Goal: Transaction & Acquisition: Purchase product/service

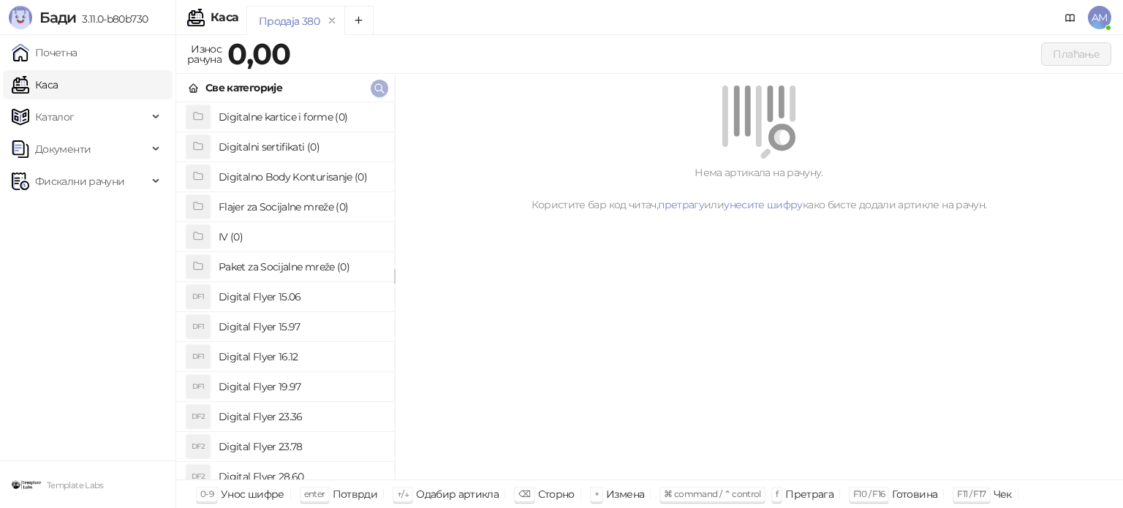
click at [382, 87] on icon "button" at bounding box center [379, 89] width 12 height 12
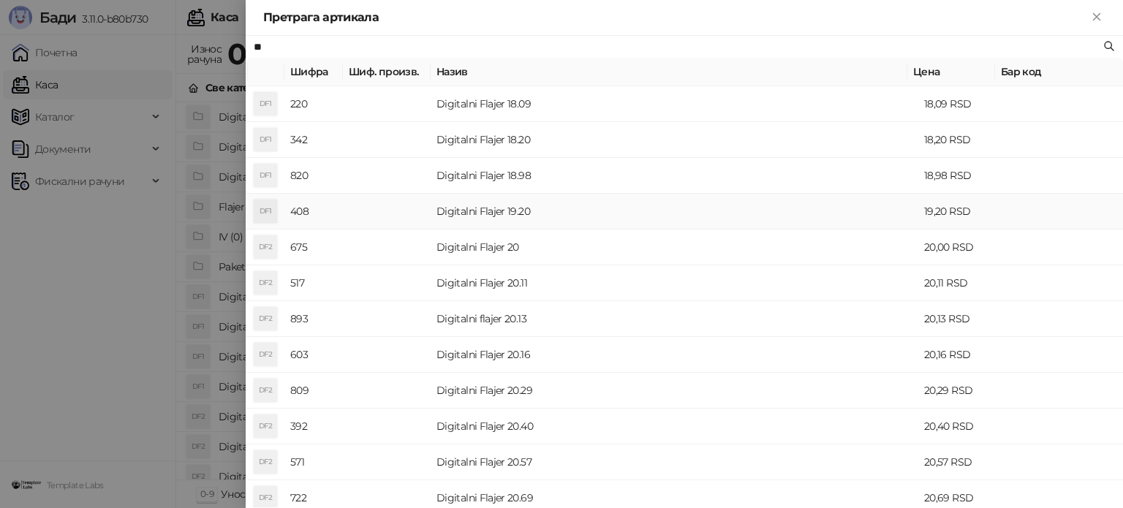
scroll to position [512, 0]
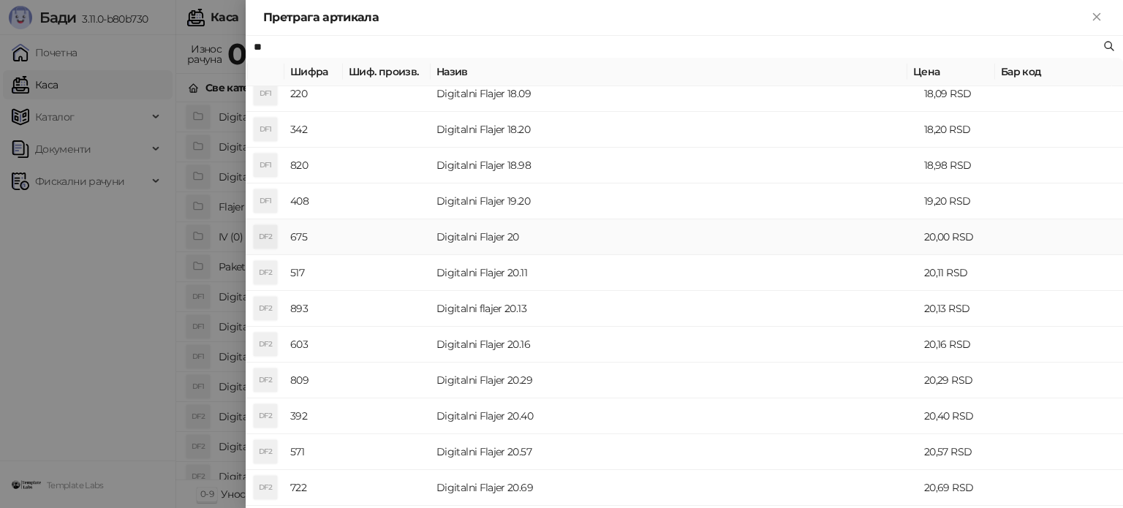
type input "**"
click at [540, 227] on td "Digitalni Flajer 20" at bounding box center [675, 237] width 488 height 36
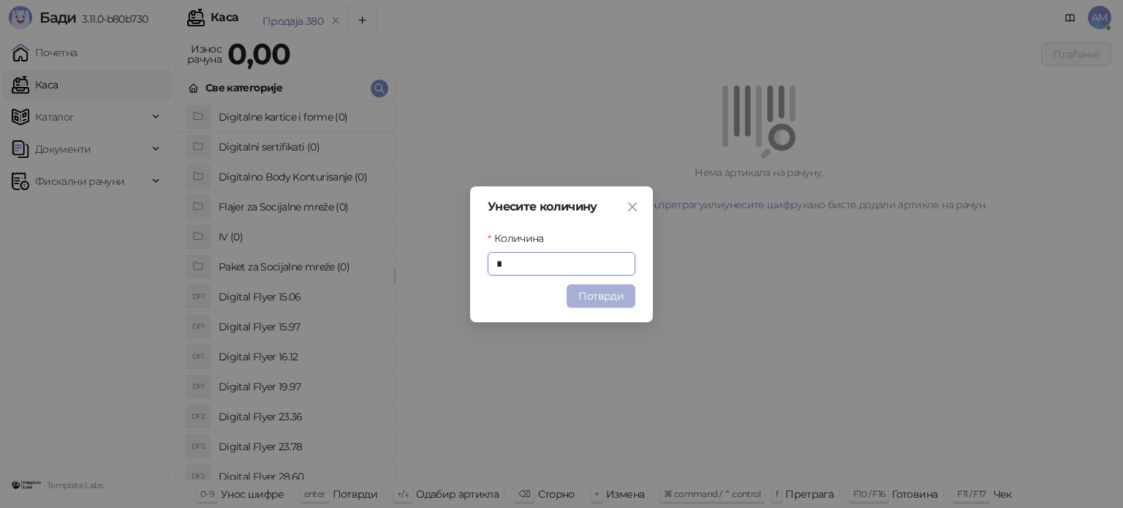
click at [599, 299] on button "Потврди" at bounding box center [600, 295] width 69 height 23
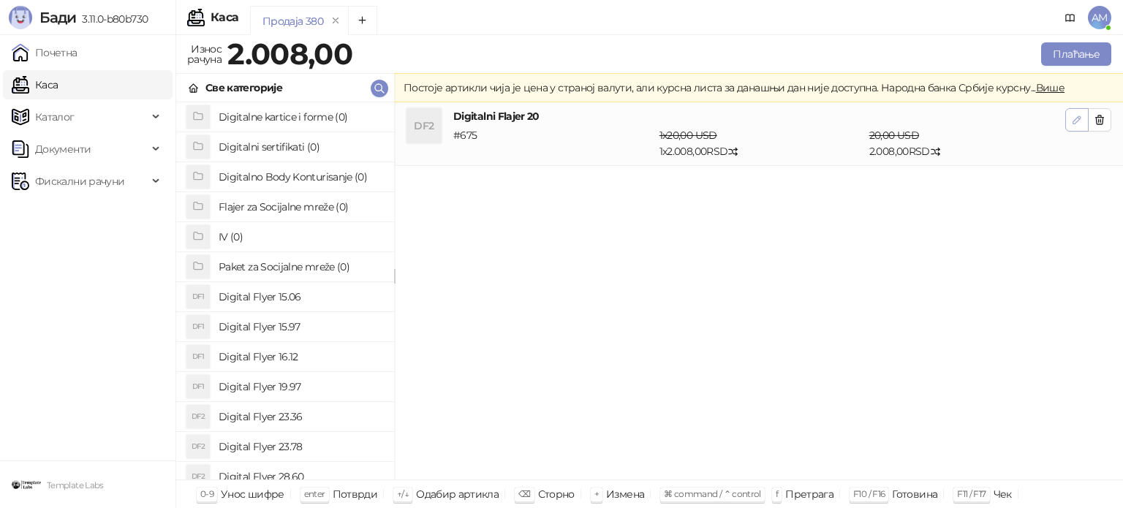
click at [1074, 118] on icon "button" at bounding box center [1077, 120] width 12 height 12
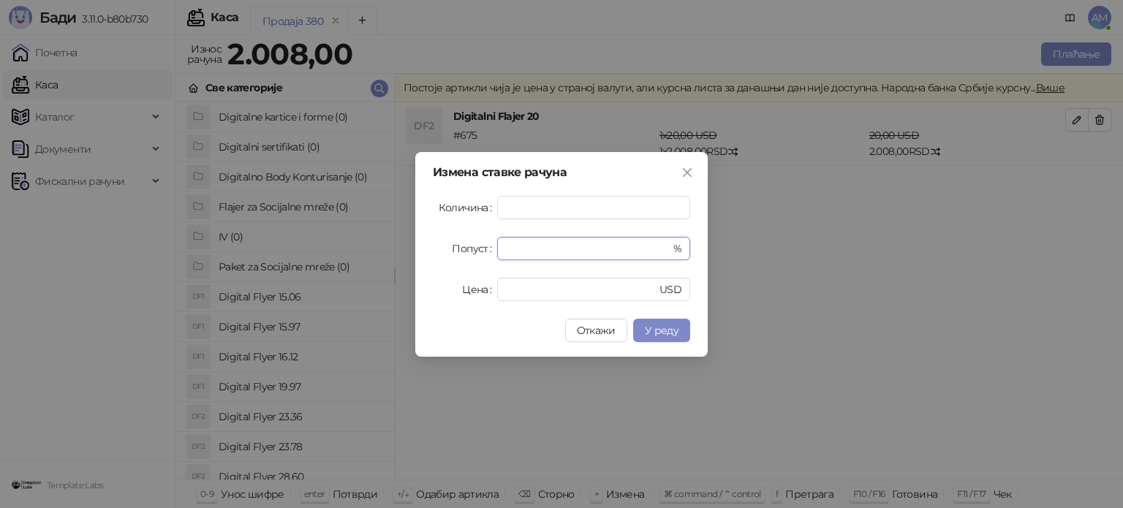
drag, startPoint x: 543, startPoint y: 239, endPoint x: 492, endPoint y: 242, distance: 51.2
click at [492, 242] on div "Попуст * %" at bounding box center [561, 248] width 257 height 23
click at [671, 330] on span "У реду" at bounding box center [662, 330] width 34 height 13
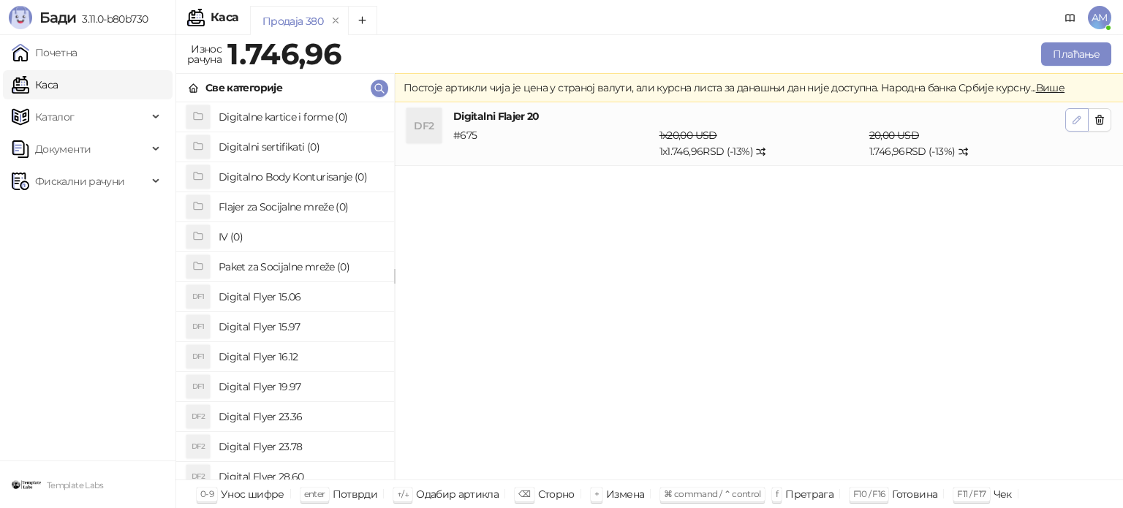
click at [1065, 124] on button "button" at bounding box center [1076, 119] width 23 height 23
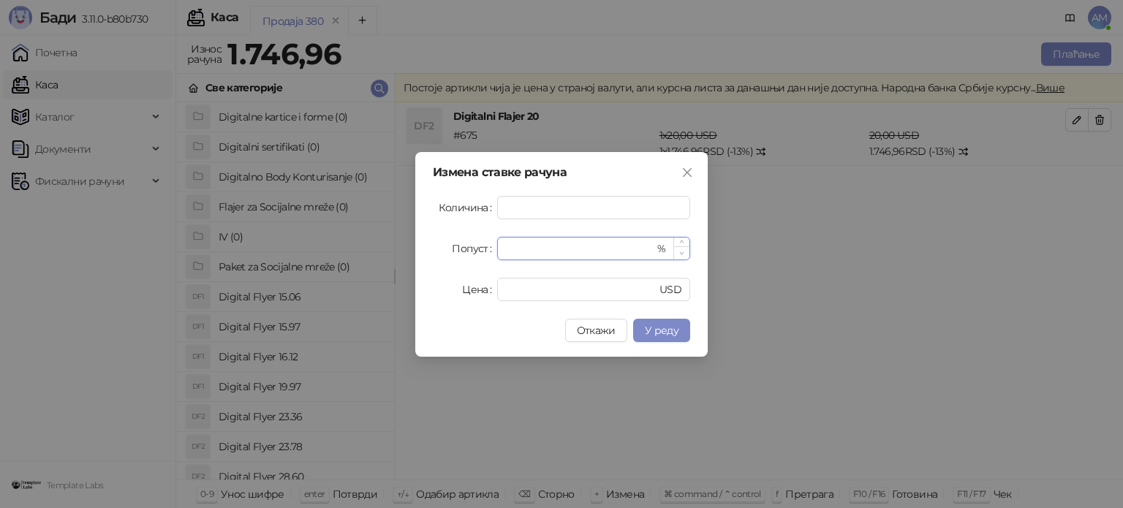
type input "**"
click at [684, 254] on span "Decrease Value" at bounding box center [681, 252] width 16 height 13
click at [677, 323] on button "У реду" at bounding box center [661, 330] width 57 height 23
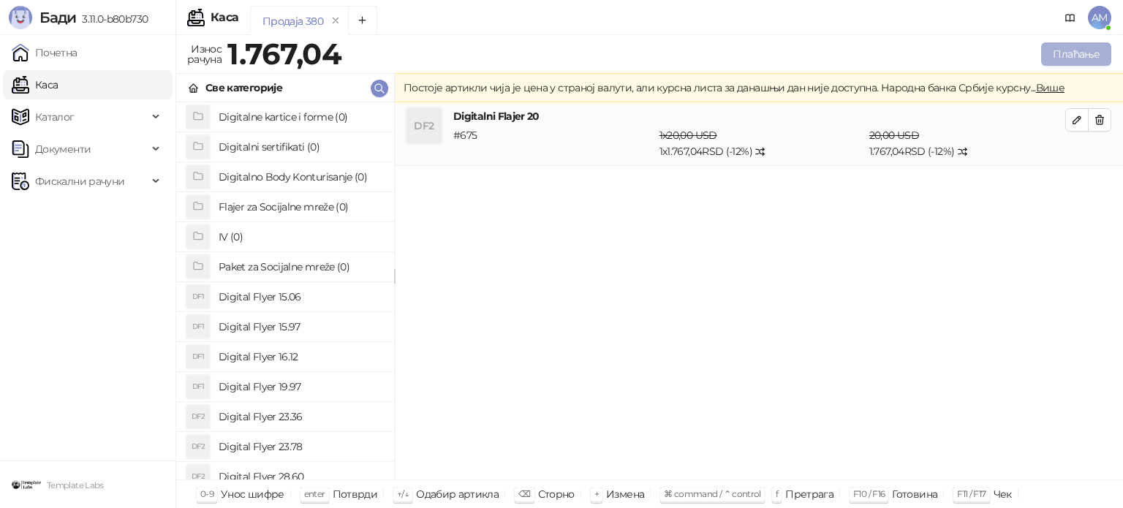
click at [1079, 46] on button "Плаћање" at bounding box center [1076, 53] width 70 height 23
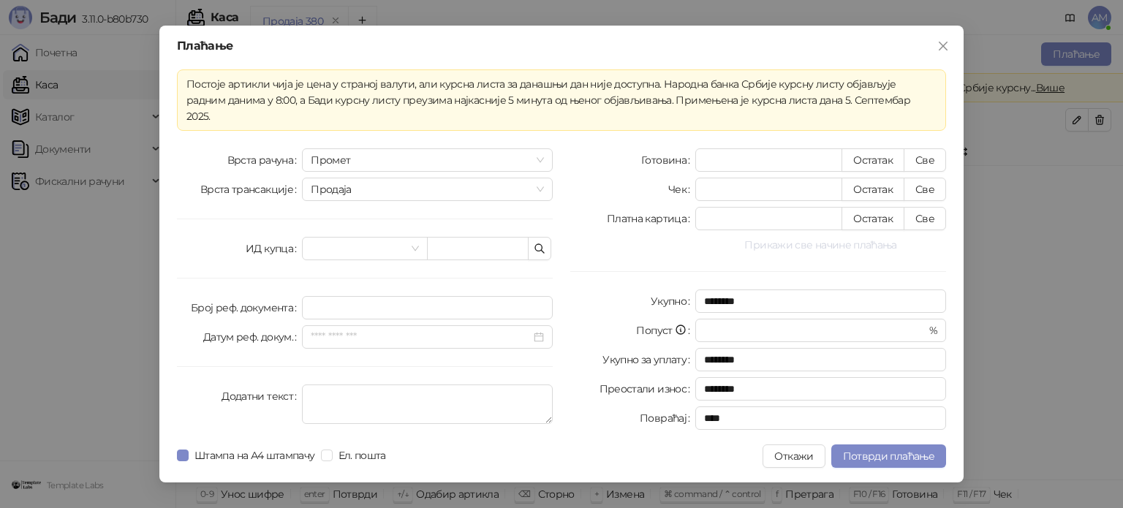
click at [851, 239] on button "Прикажи све начине плаћања" at bounding box center [820, 245] width 251 height 18
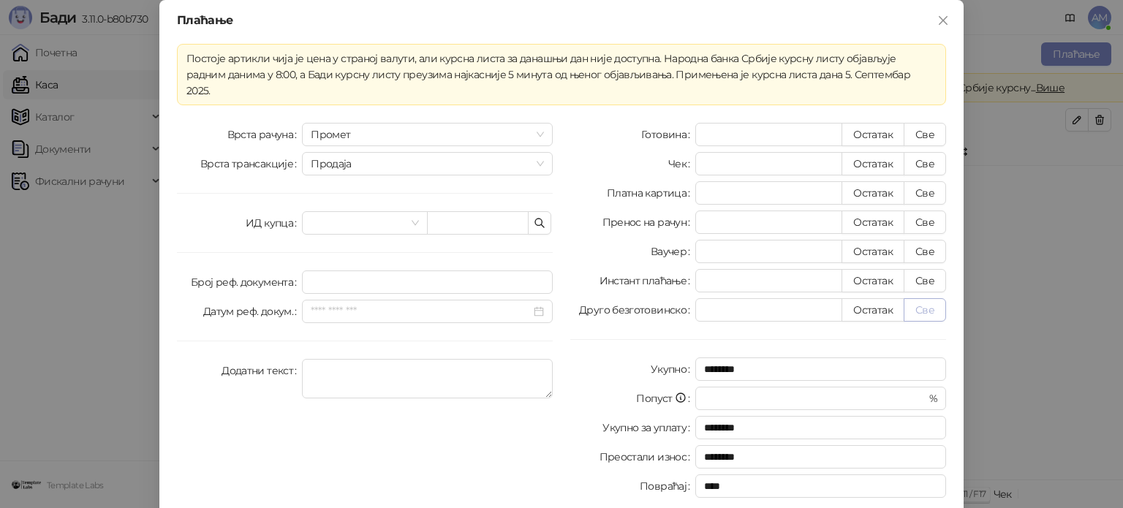
click at [919, 298] on button "Све" at bounding box center [924, 309] width 42 height 23
type input "*******"
type input "****"
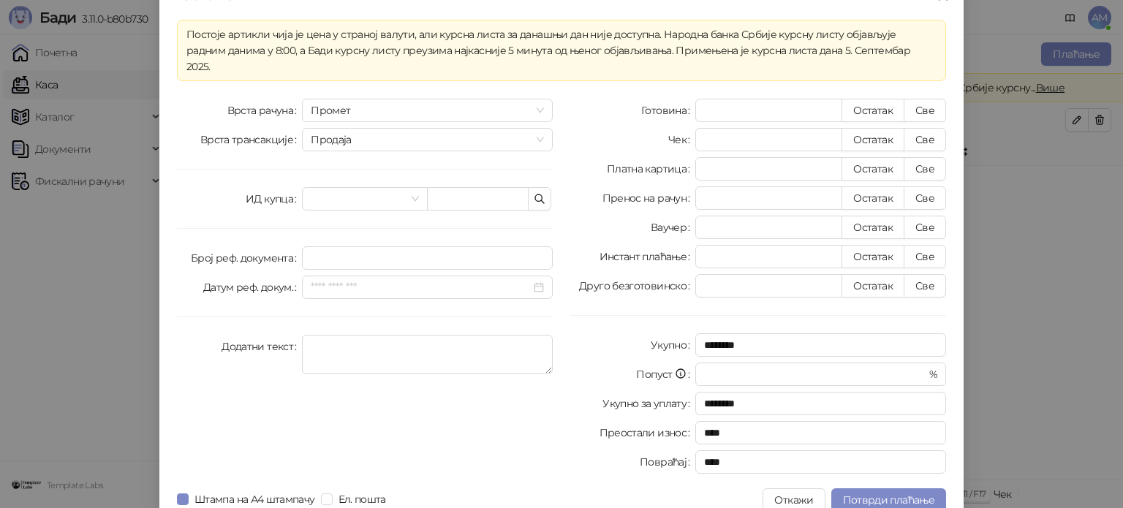
scroll to position [26, 0]
click at [898, 492] on span "Потврди плаћање" at bounding box center [888, 498] width 91 height 13
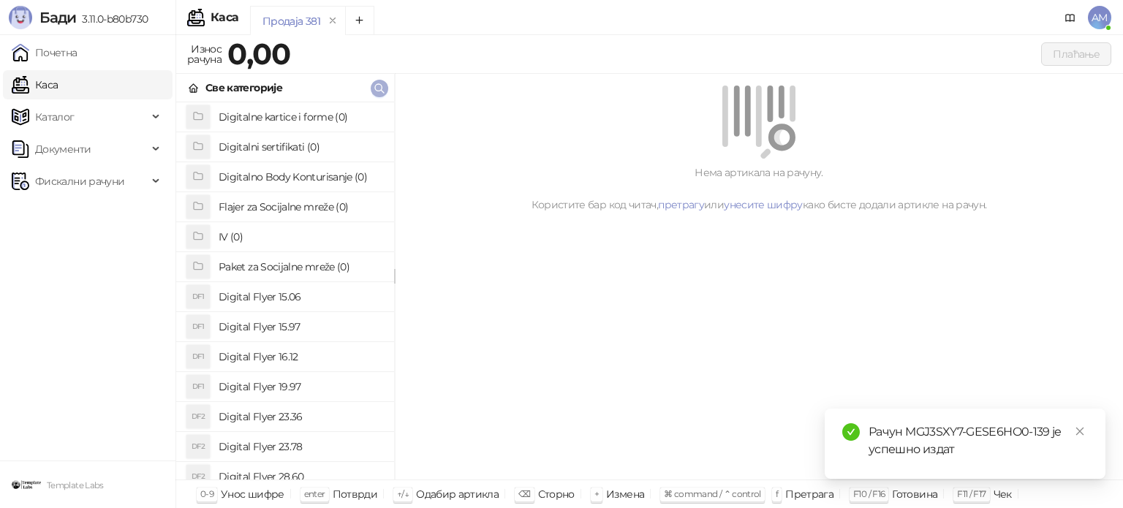
click at [378, 90] on icon "button" at bounding box center [379, 88] width 9 height 9
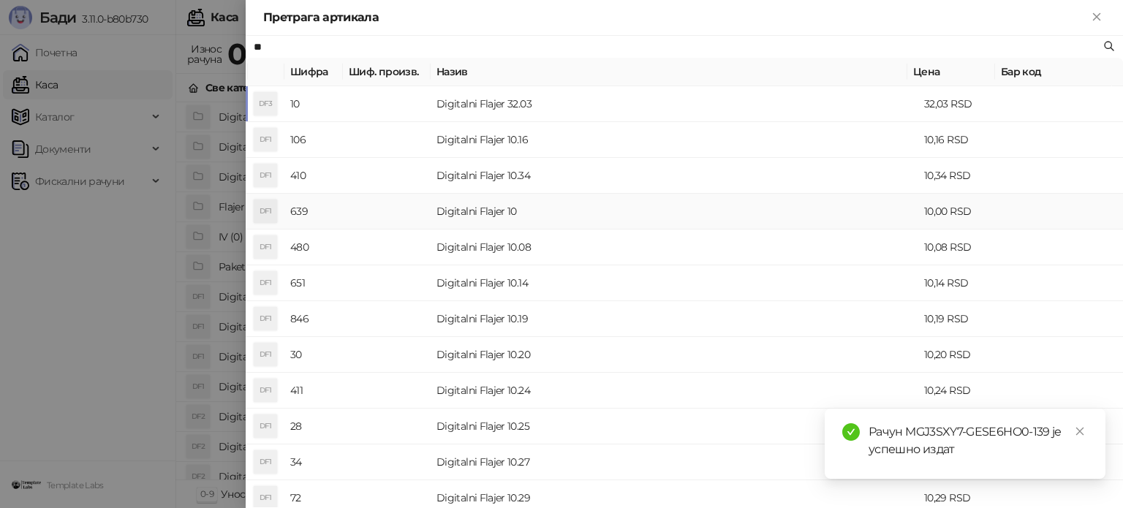
type input "**"
click at [469, 202] on td "Digitalni Flajer 10" at bounding box center [675, 212] width 488 height 36
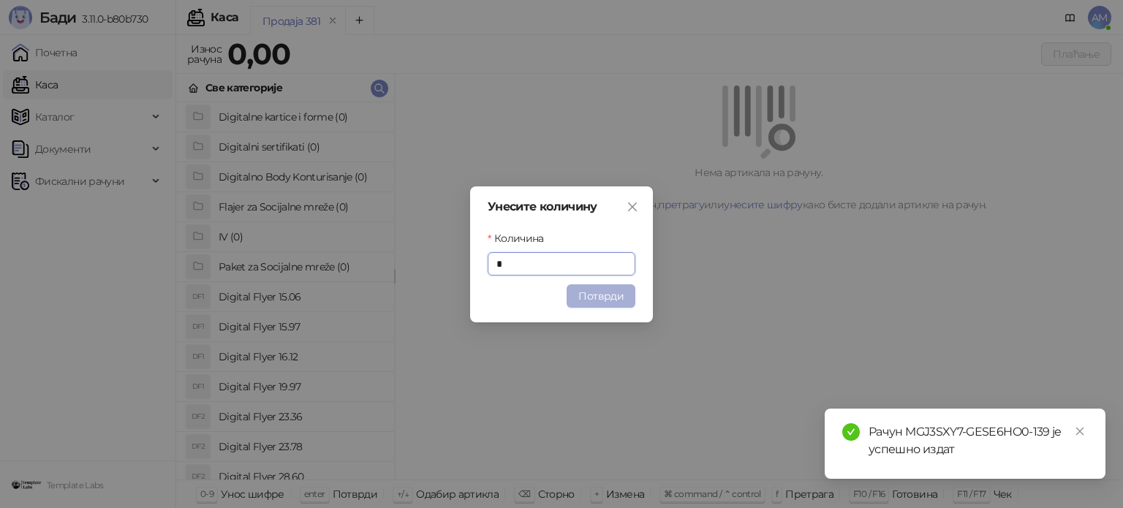
click at [614, 295] on button "Потврди" at bounding box center [600, 295] width 69 height 23
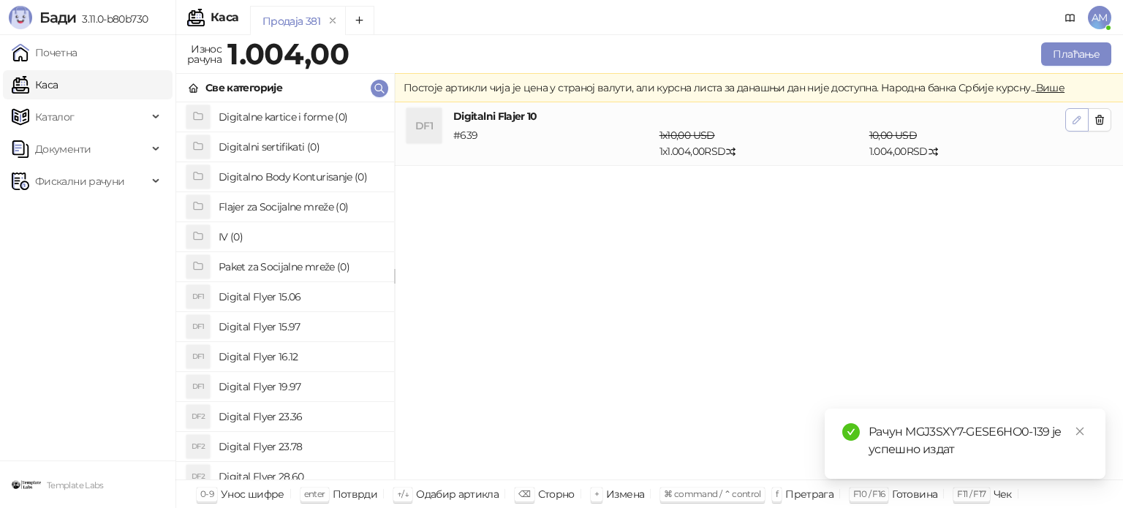
click at [1069, 122] on button "button" at bounding box center [1076, 119] width 23 height 23
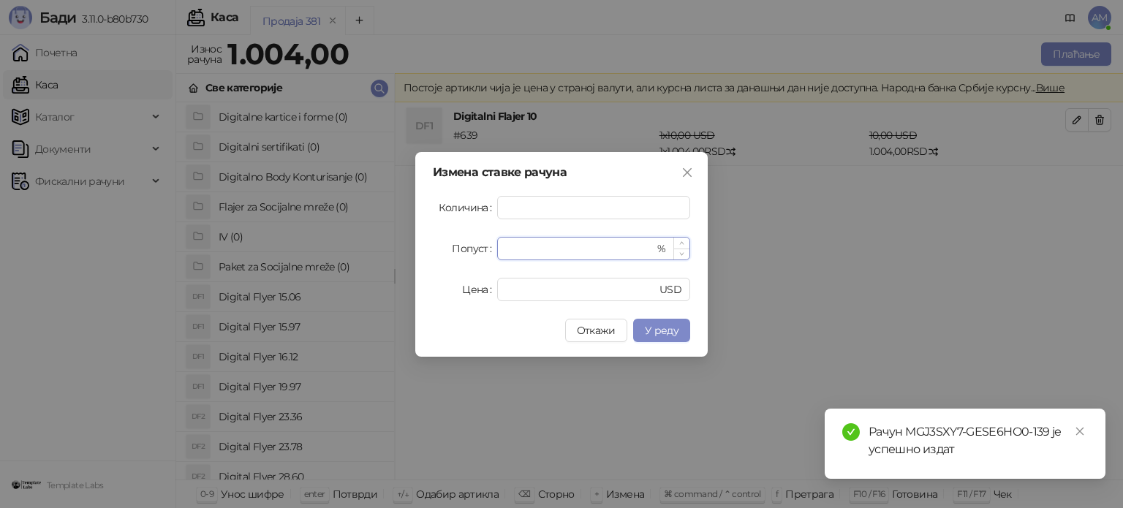
drag, startPoint x: 563, startPoint y: 259, endPoint x: 503, endPoint y: 252, distance: 60.4
click at [503, 252] on form "Количина * Попуст * % Цена ** USD" at bounding box center [561, 248] width 257 height 105
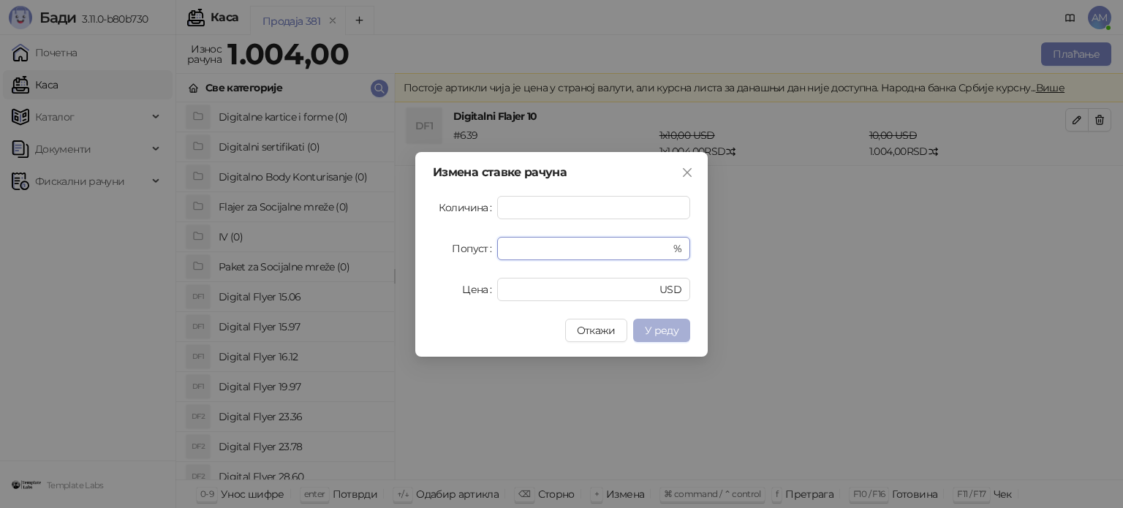
type input "**"
click at [651, 337] on button "У реду" at bounding box center [661, 330] width 57 height 23
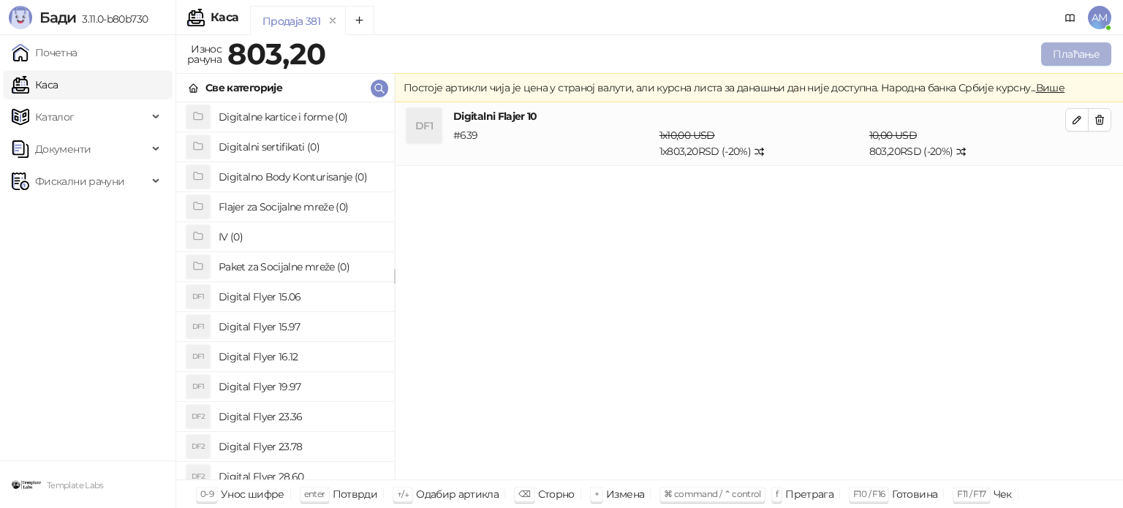
click at [1093, 56] on button "Плаћање" at bounding box center [1076, 53] width 70 height 23
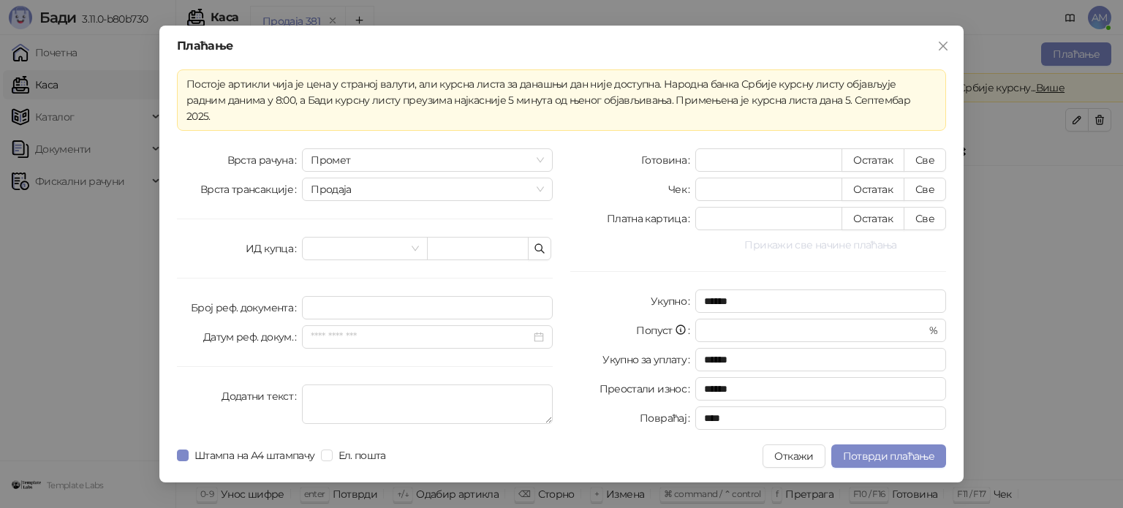
click at [854, 238] on button "Прикажи све начине плаћања" at bounding box center [820, 245] width 251 height 18
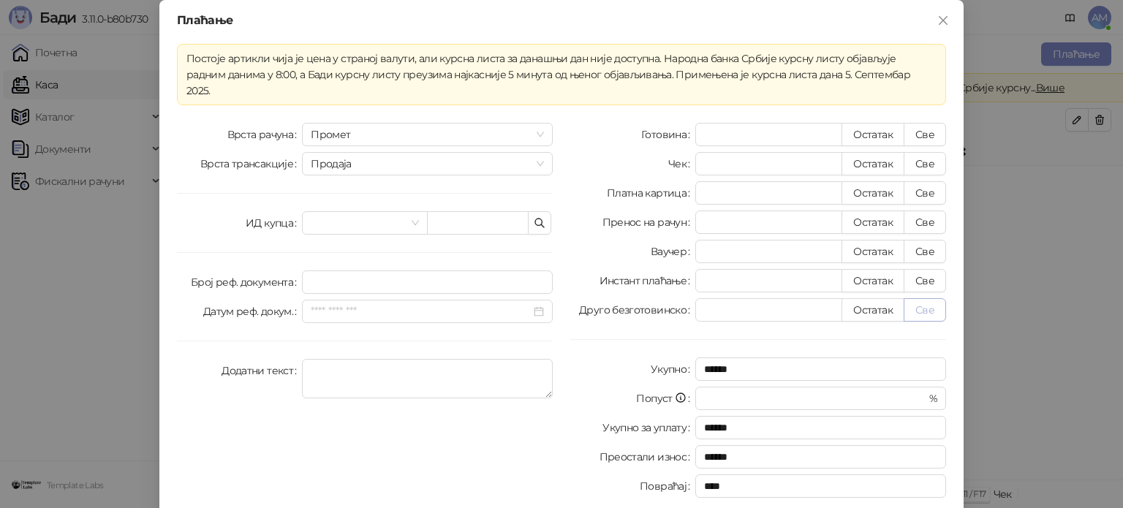
click at [918, 302] on button "Све" at bounding box center [924, 309] width 42 height 23
type input "*****"
type input "****"
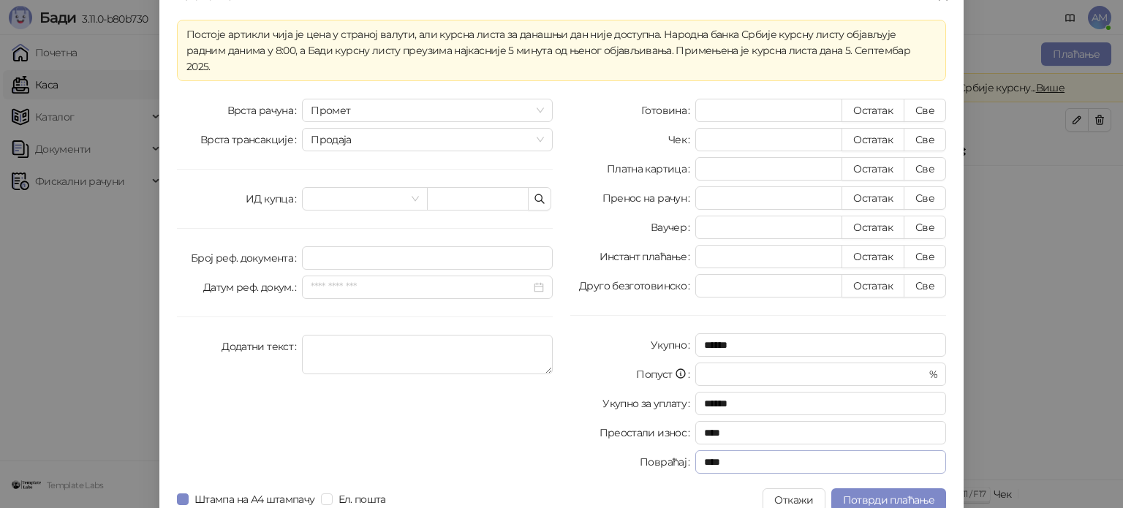
scroll to position [26, 0]
click at [889, 492] on span "Потврди плаћање" at bounding box center [888, 498] width 91 height 13
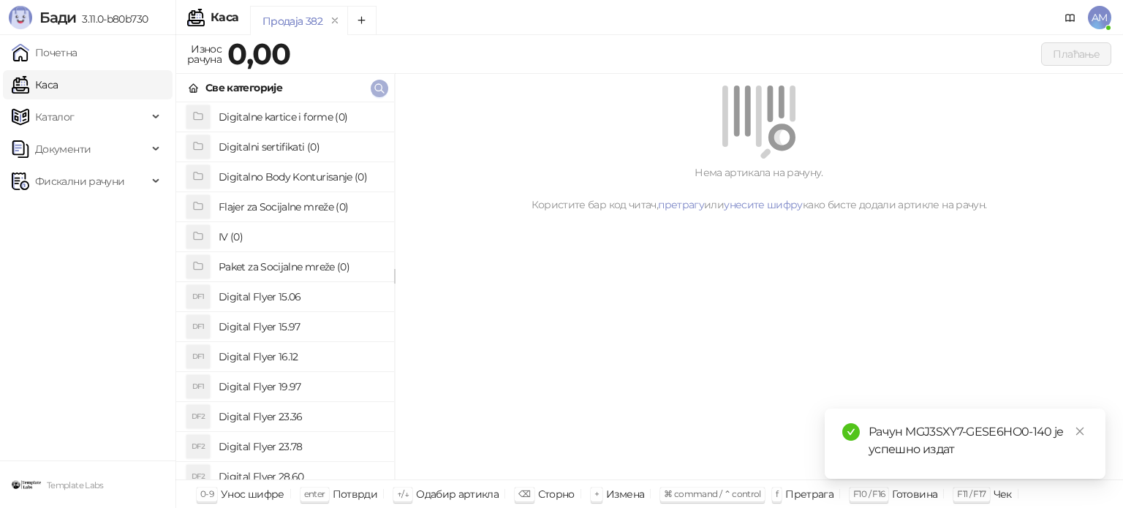
click at [373, 90] on icon "button" at bounding box center [379, 89] width 12 height 12
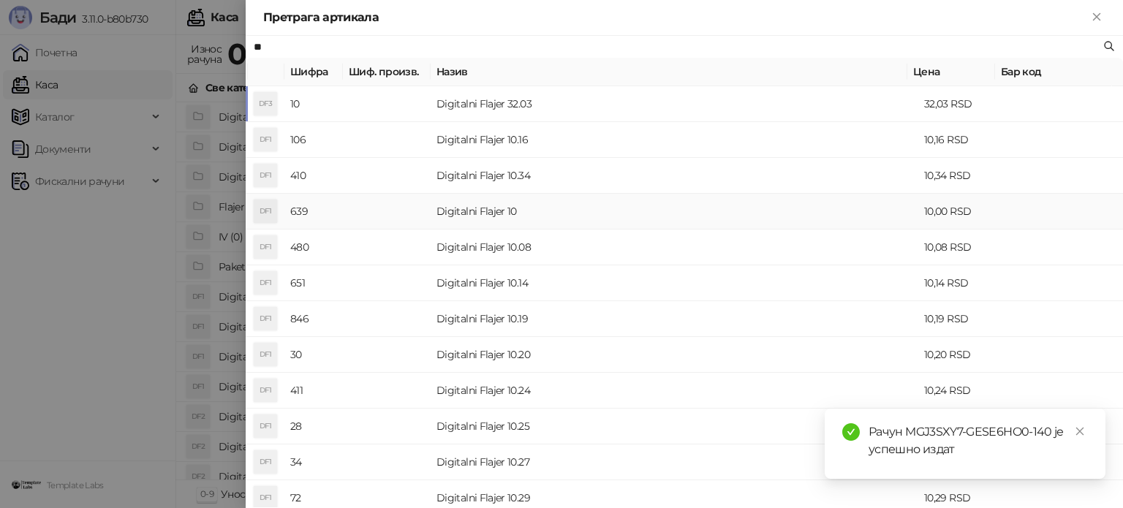
type input "**"
click at [523, 216] on td "Digitalni Flajer 10" at bounding box center [675, 212] width 488 height 36
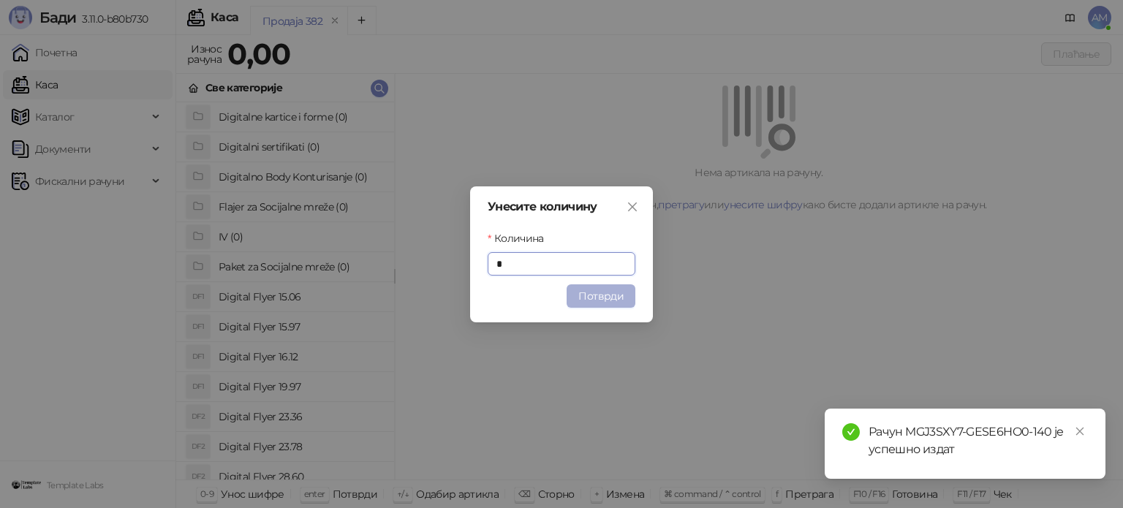
click at [585, 299] on button "Потврди" at bounding box center [600, 295] width 69 height 23
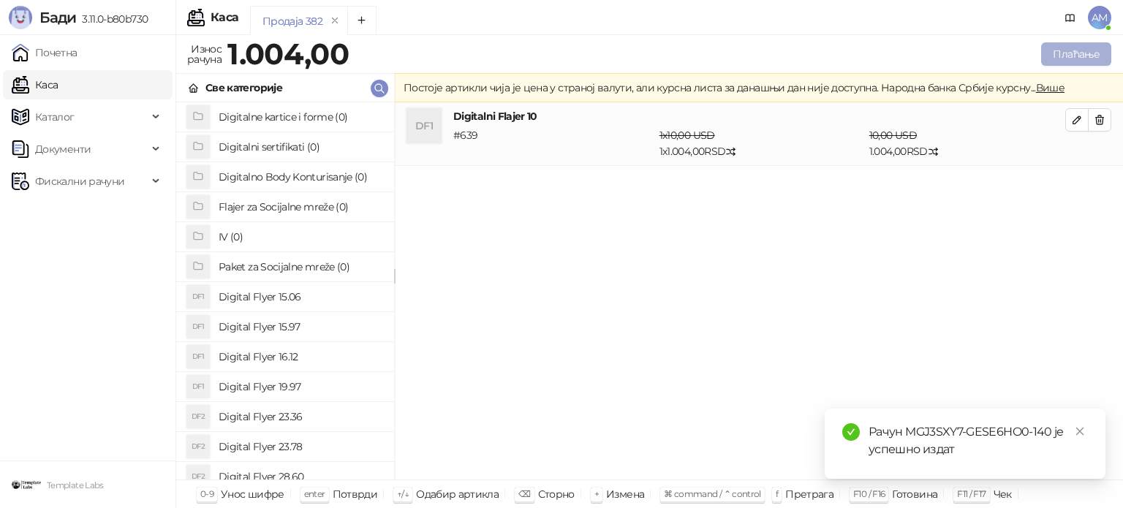
click at [1076, 52] on button "Плаћање" at bounding box center [1076, 53] width 70 height 23
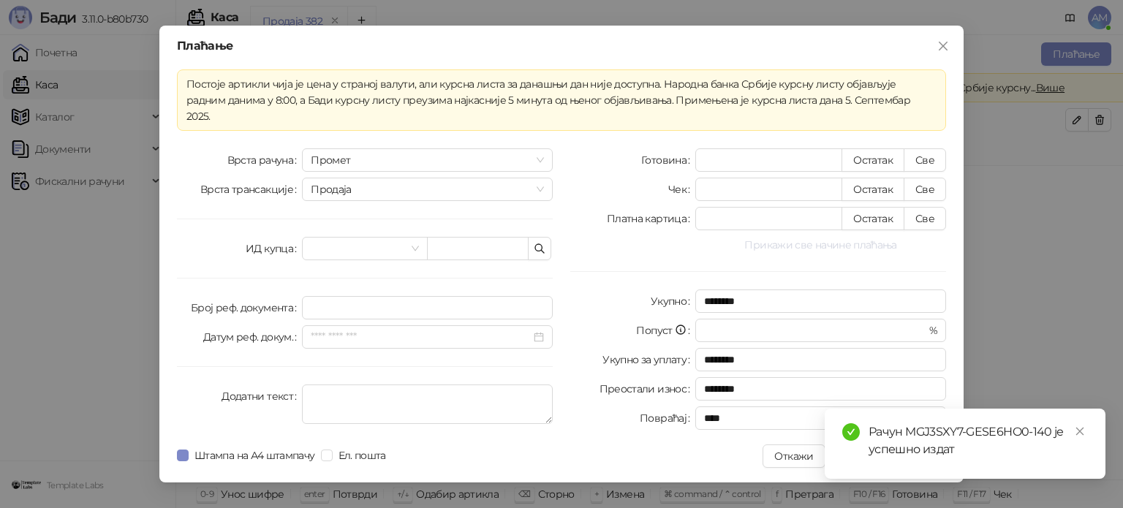
click at [833, 239] on button "Прикажи све начине плаћања" at bounding box center [820, 245] width 251 height 18
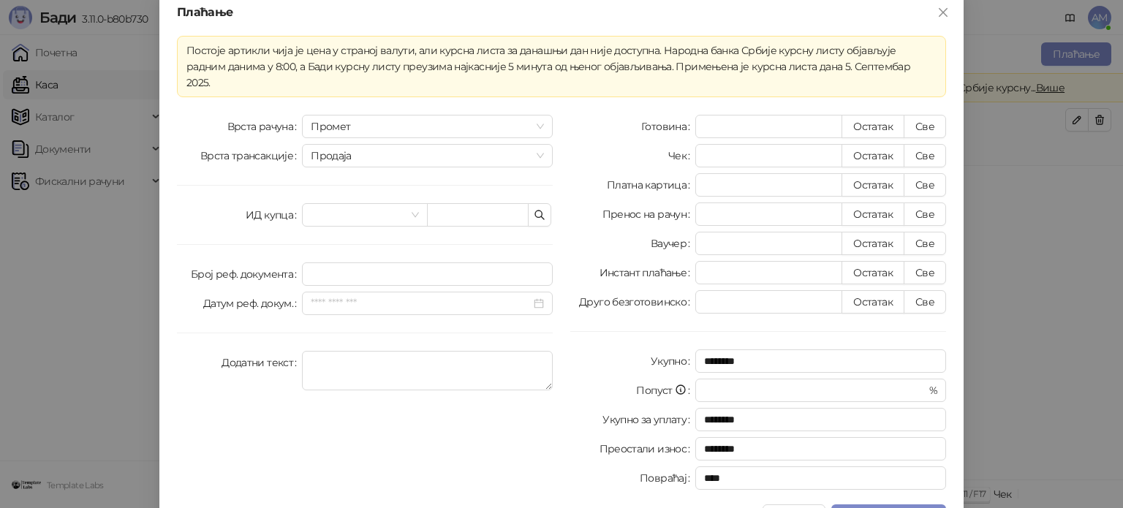
scroll to position [26, 0]
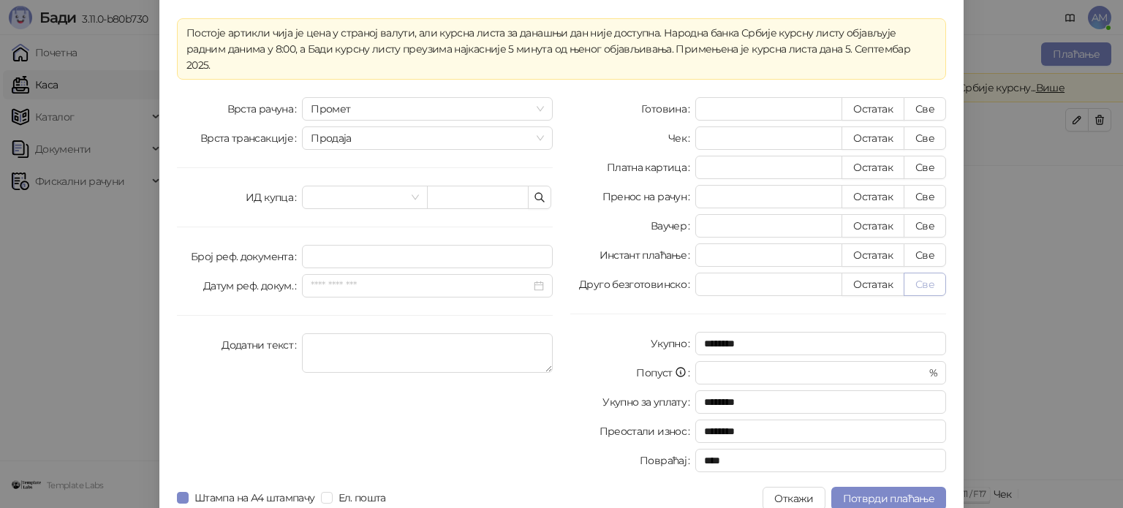
click at [914, 273] on button "Све" at bounding box center [924, 284] width 42 height 23
type input "****"
click at [911, 492] on span "Потврди плаћање" at bounding box center [888, 498] width 91 height 13
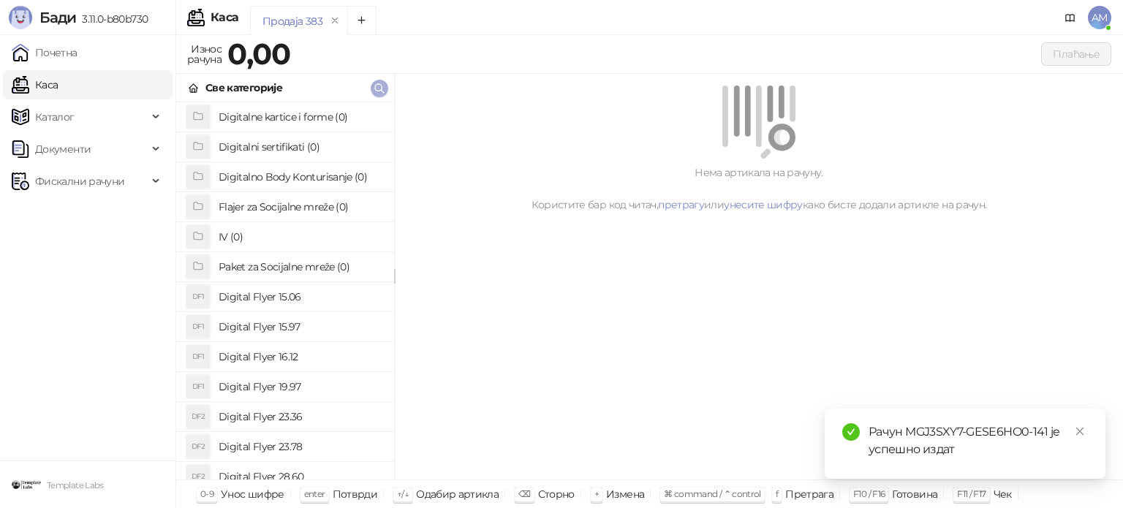
click at [382, 83] on icon "button" at bounding box center [379, 89] width 12 height 12
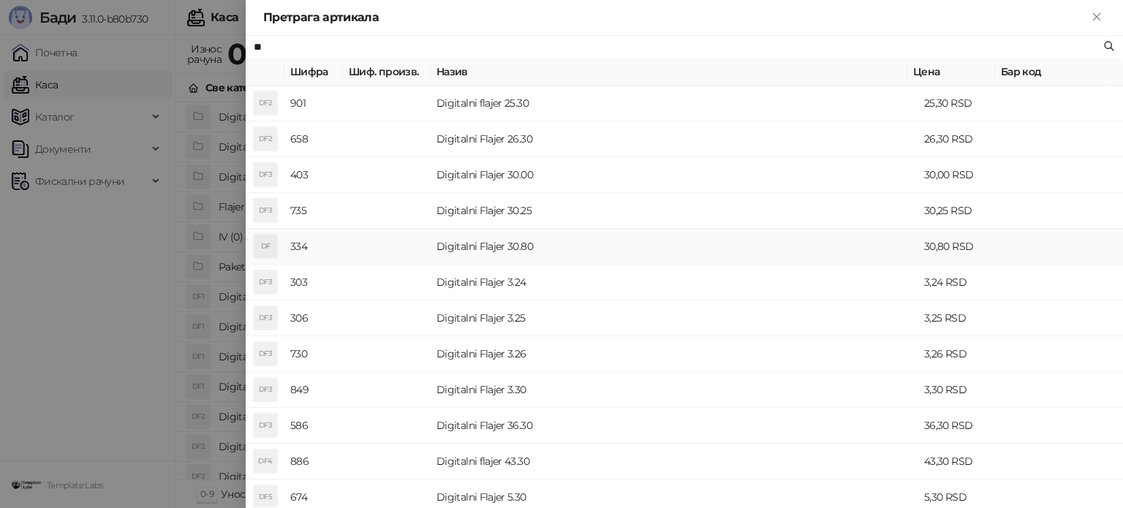
scroll to position [465, 0]
click at [444, 260] on td "Digitalni Flajer 30.00" at bounding box center [675, 248] width 488 height 36
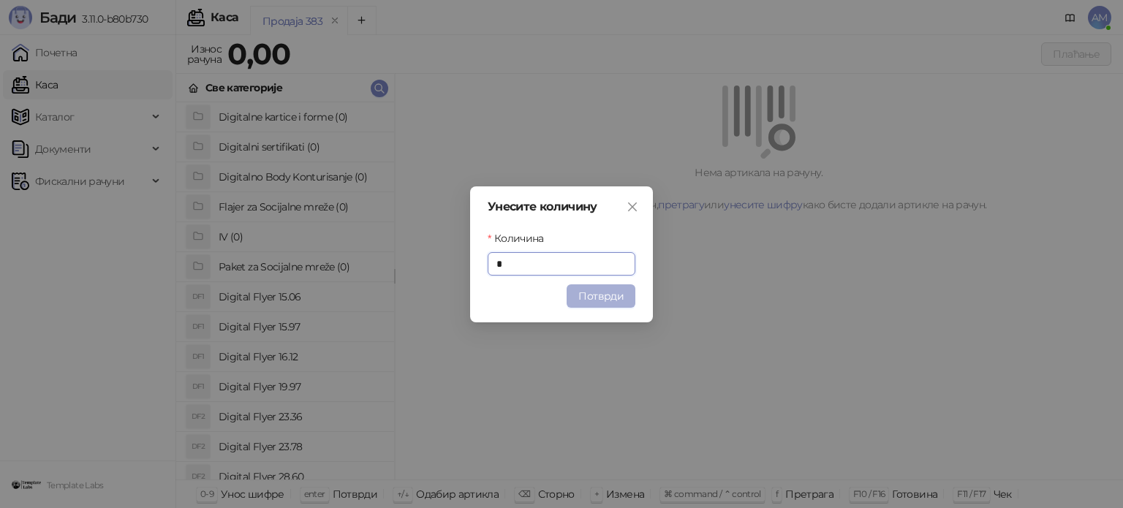
click at [588, 300] on button "Потврди" at bounding box center [600, 295] width 69 height 23
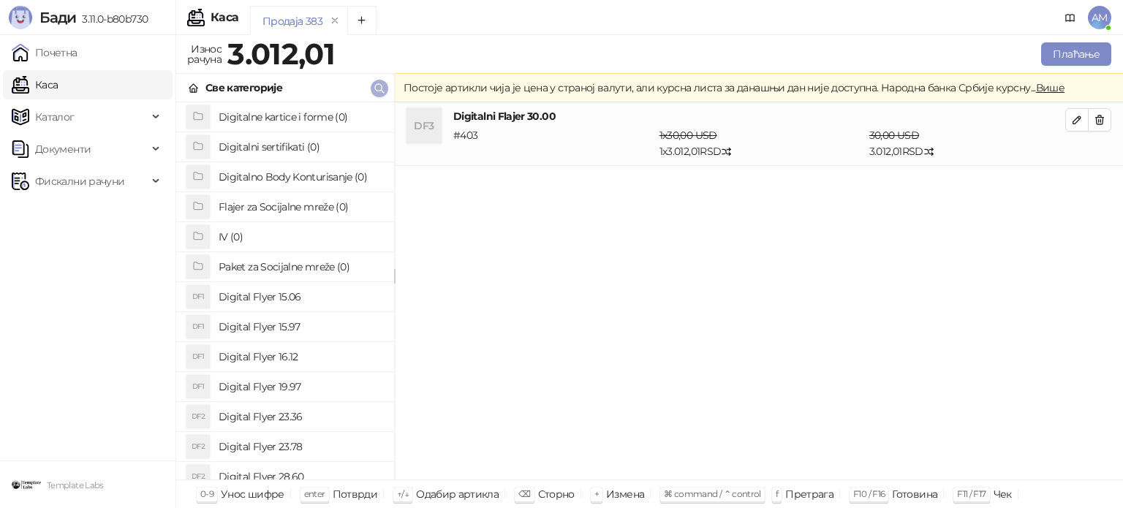
click at [376, 86] on icon "button" at bounding box center [379, 89] width 12 height 12
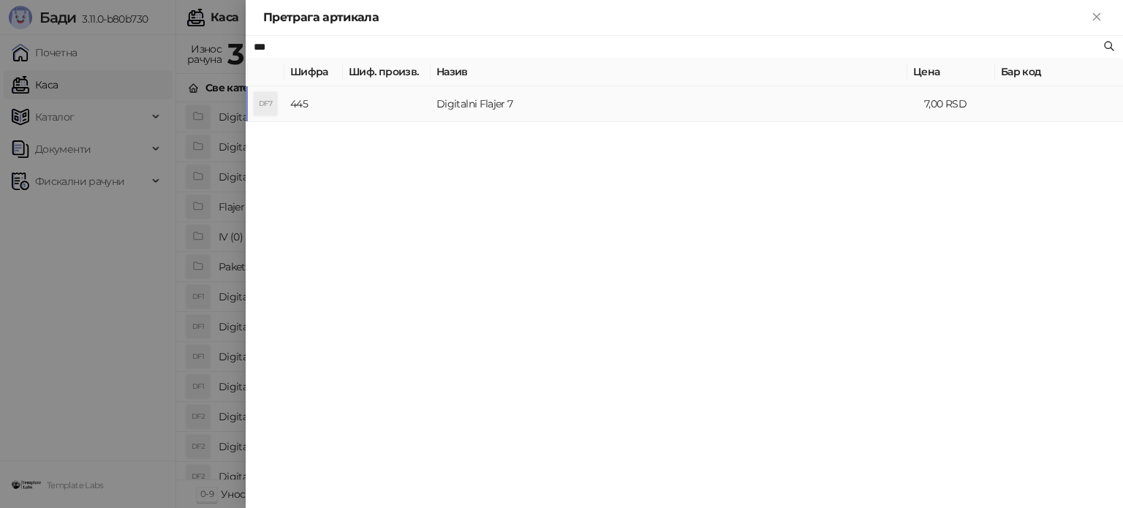
type input "***"
click at [506, 106] on td "Digitalni Flajer 7" at bounding box center [675, 104] width 488 height 36
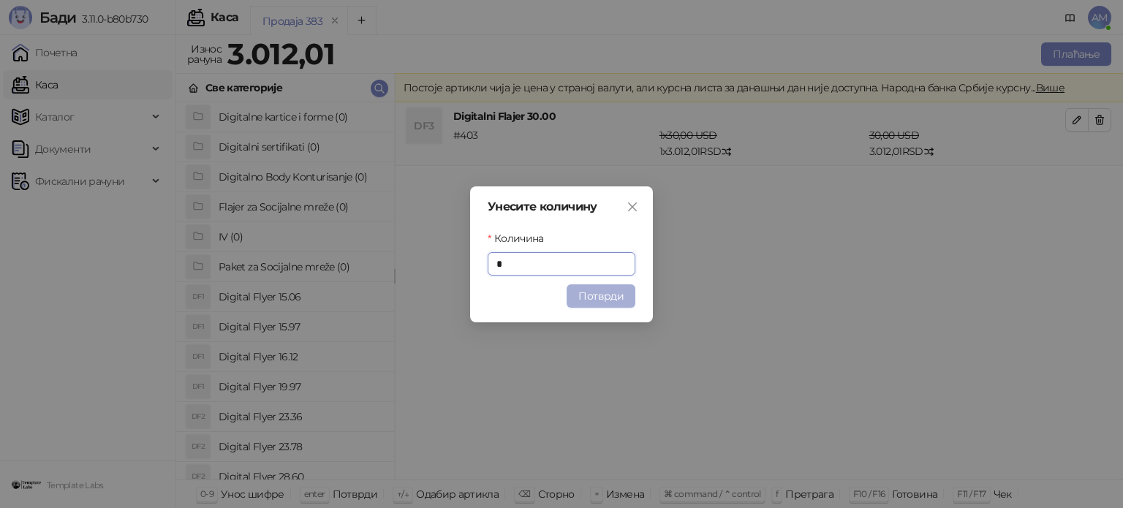
click at [598, 297] on button "Потврди" at bounding box center [600, 295] width 69 height 23
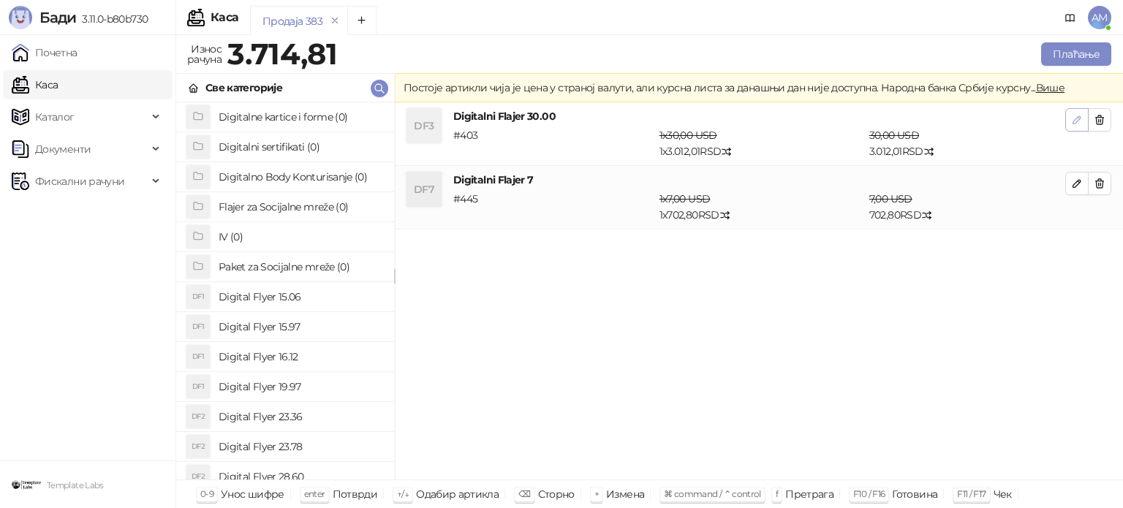
click at [1076, 129] on button "button" at bounding box center [1076, 119] width 23 height 23
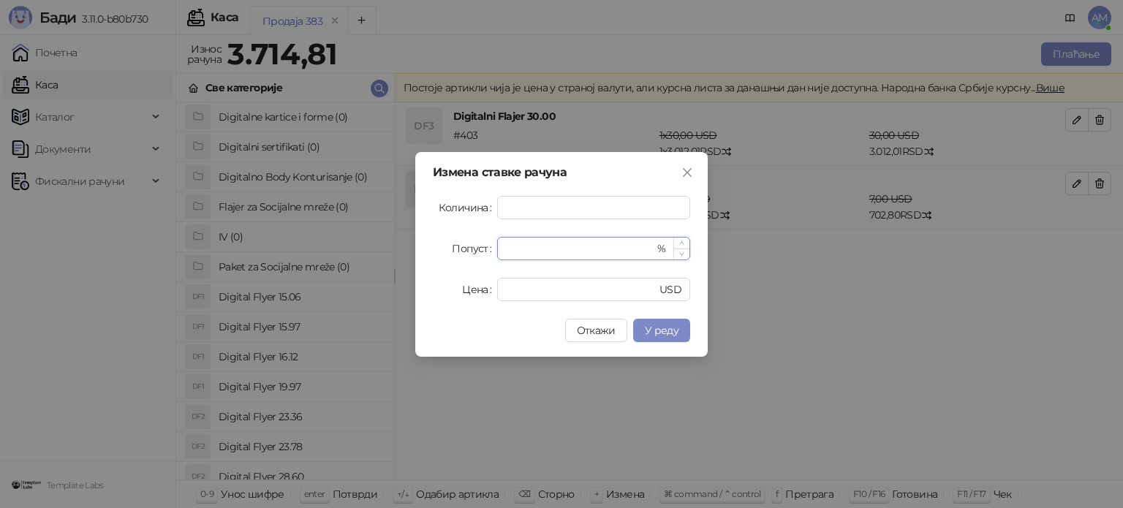
drag, startPoint x: 507, startPoint y: 256, endPoint x: 555, endPoint y: 236, distance: 52.1
click at [471, 256] on div "Попуст * %" at bounding box center [561, 248] width 257 height 23
drag, startPoint x: 525, startPoint y: 249, endPoint x: 494, endPoint y: 251, distance: 30.8
click at [494, 251] on div "Попуст * %" at bounding box center [561, 248] width 257 height 23
click at [664, 325] on span "У реду" at bounding box center [662, 330] width 34 height 13
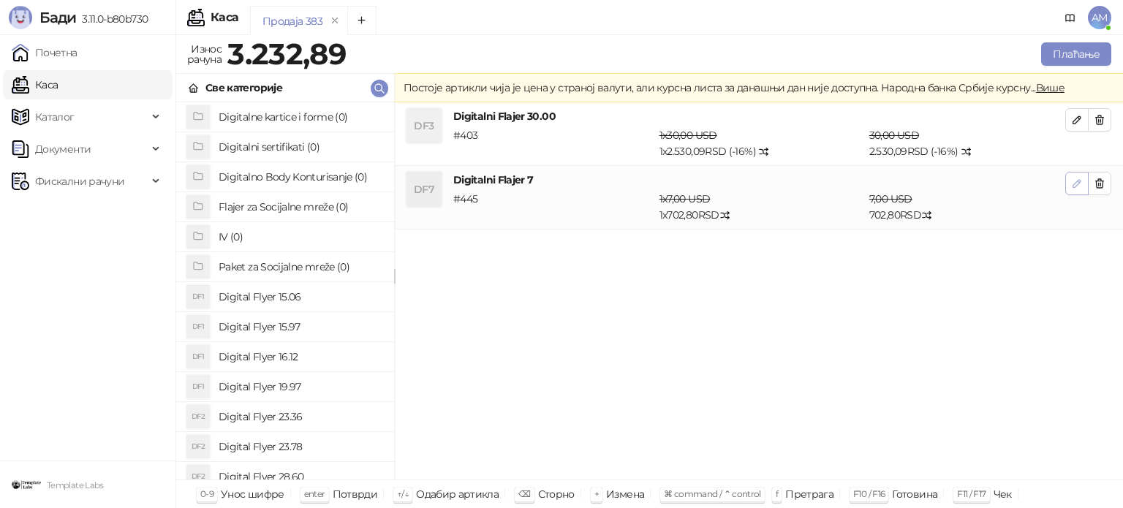
click at [1070, 174] on button "button" at bounding box center [1076, 183] width 23 height 23
type input "*"
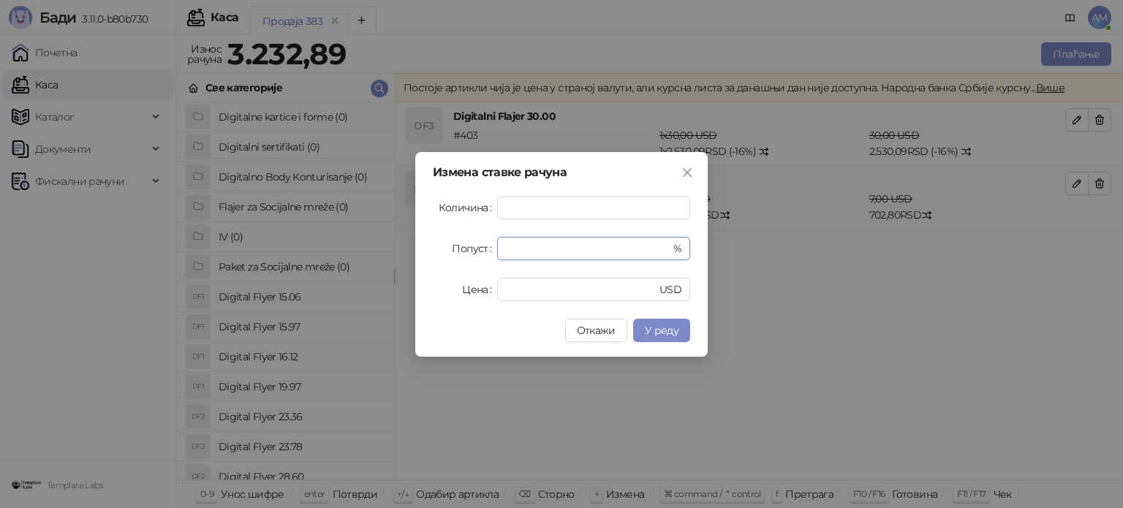
drag, startPoint x: 522, startPoint y: 246, endPoint x: 481, endPoint y: 246, distance: 40.9
click at [481, 246] on div "Попуст * %" at bounding box center [561, 248] width 257 height 23
click at [659, 326] on span "У реду" at bounding box center [662, 330] width 34 height 13
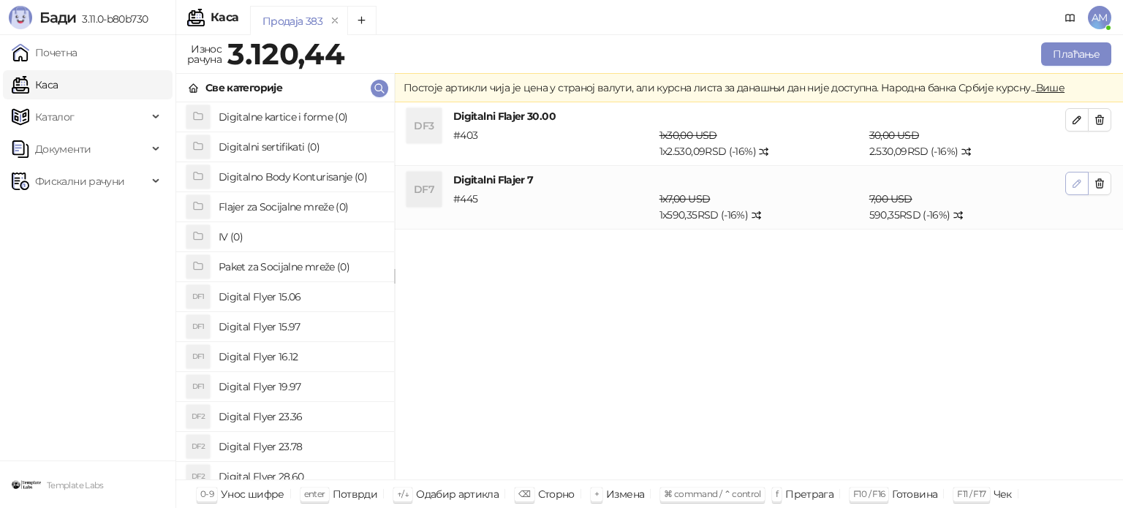
click at [1072, 181] on icon "button" at bounding box center [1077, 184] width 12 height 12
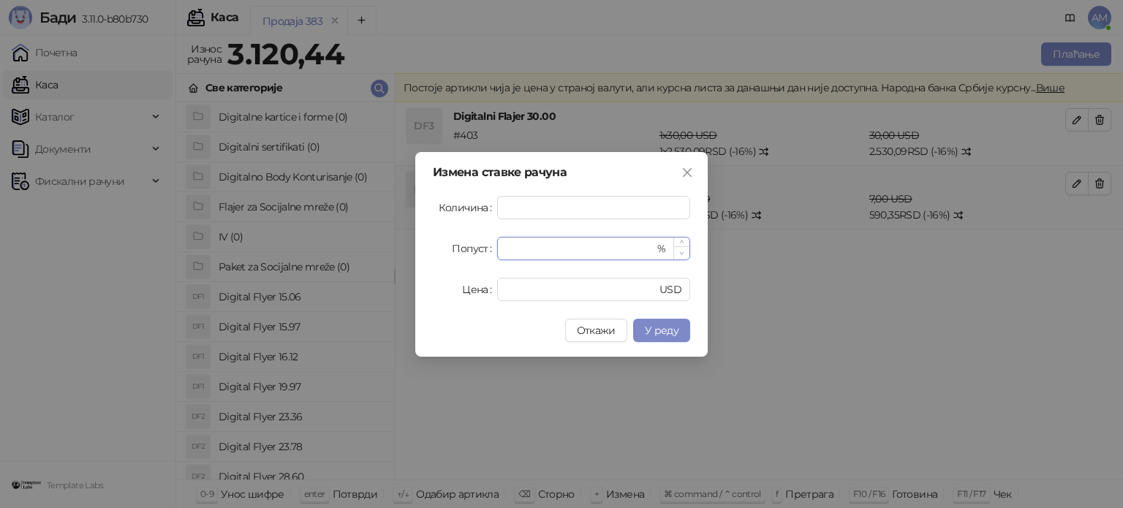
click at [686, 254] on span "Decrease Value" at bounding box center [681, 252] width 16 height 13
click at [676, 330] on span "У реду" at bounding box center [662, 330] width 34 height 13
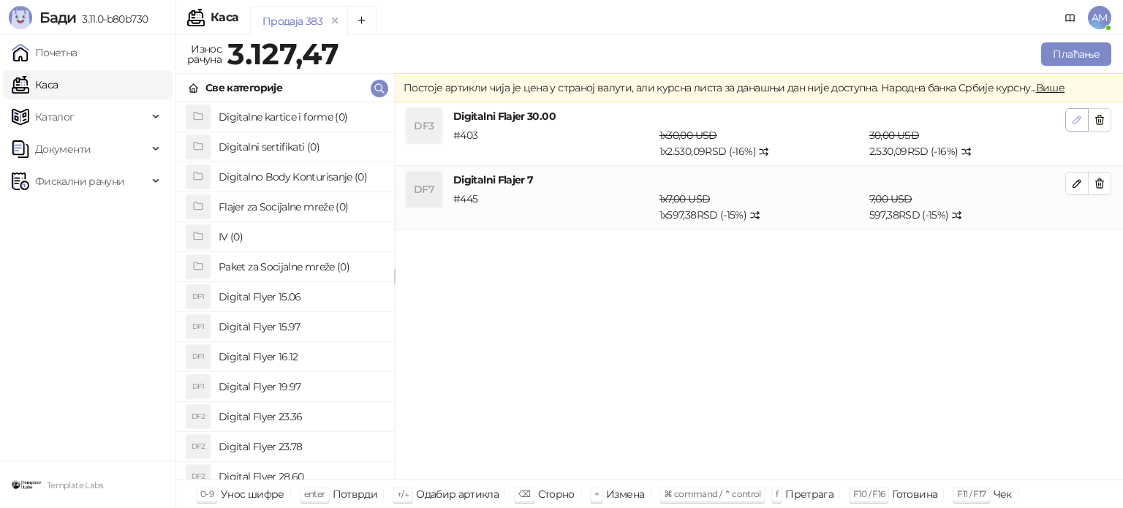
click at [1073, 123] on icon "button" at bounding box center [1076, 119] width 7 height 7
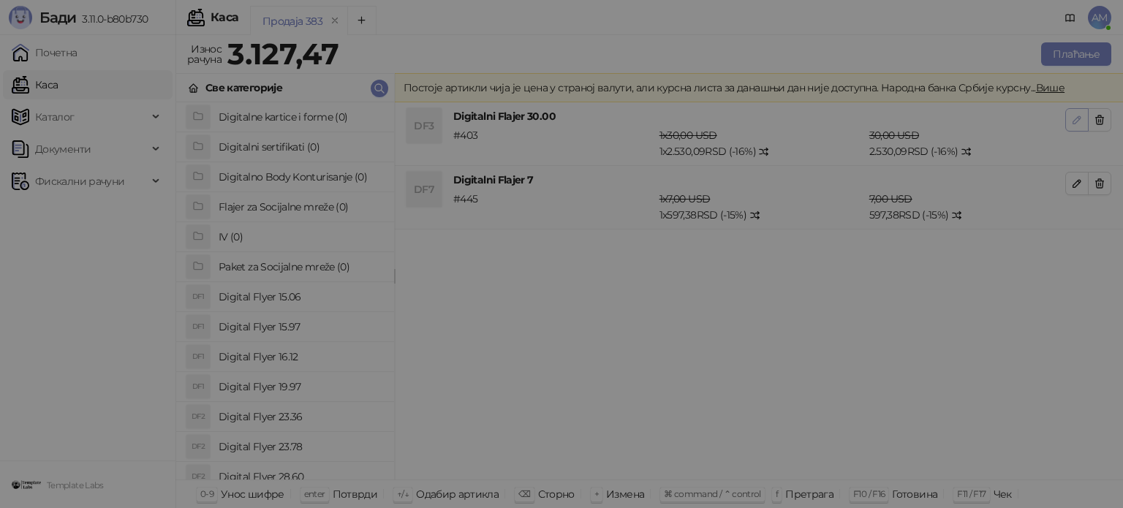
type input "**"
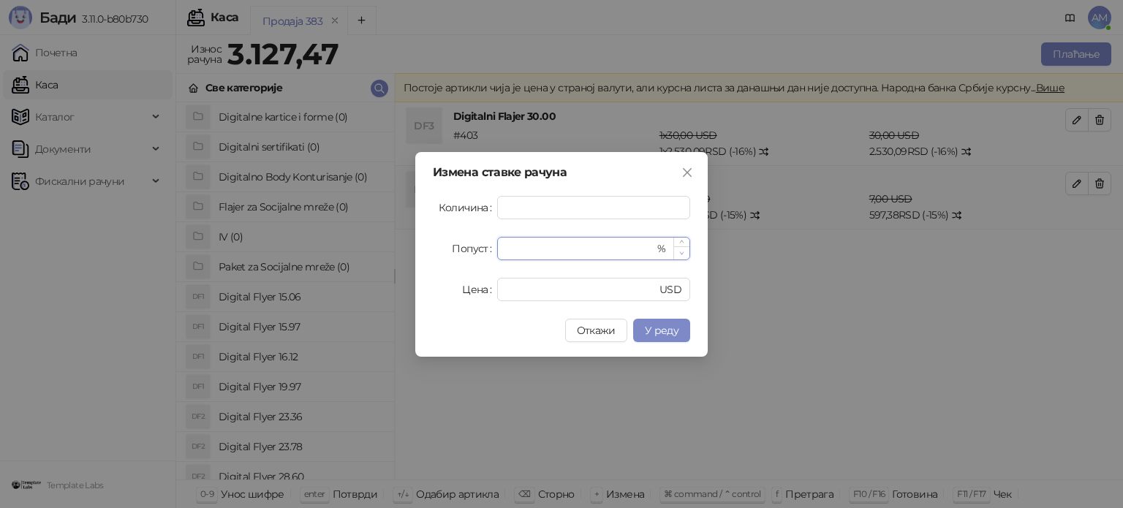
type input "**"
click at [681, 254] on icon "down" at bounding box center [682, 252] width 4 height 3
click at [674, 325] on span "У реду" at bounding box center [662, 330] width 34 height 13
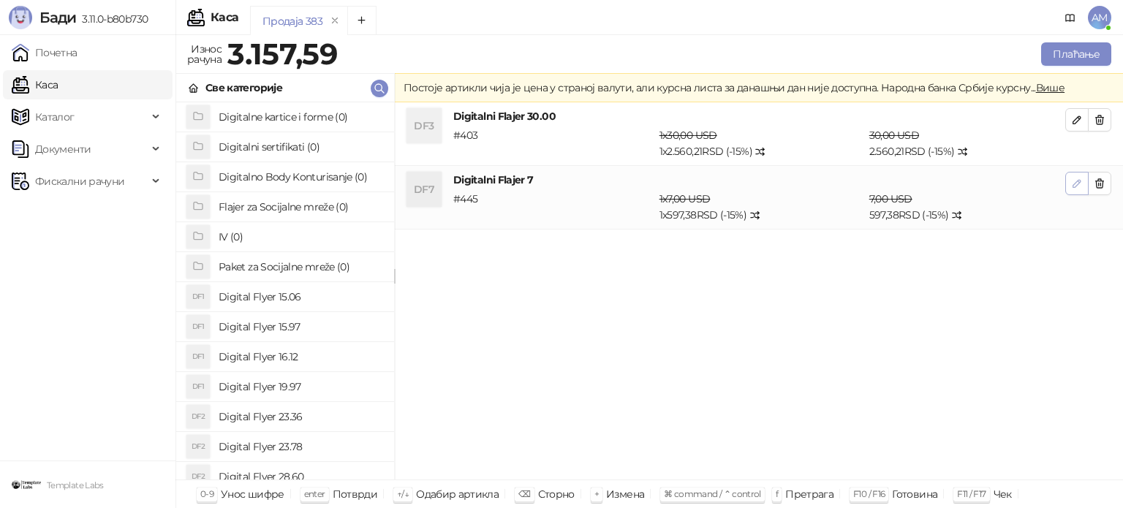
click at [1068, 178] on button "button" at bounding box center [1076, 183] width 23 height 23
type input "*"
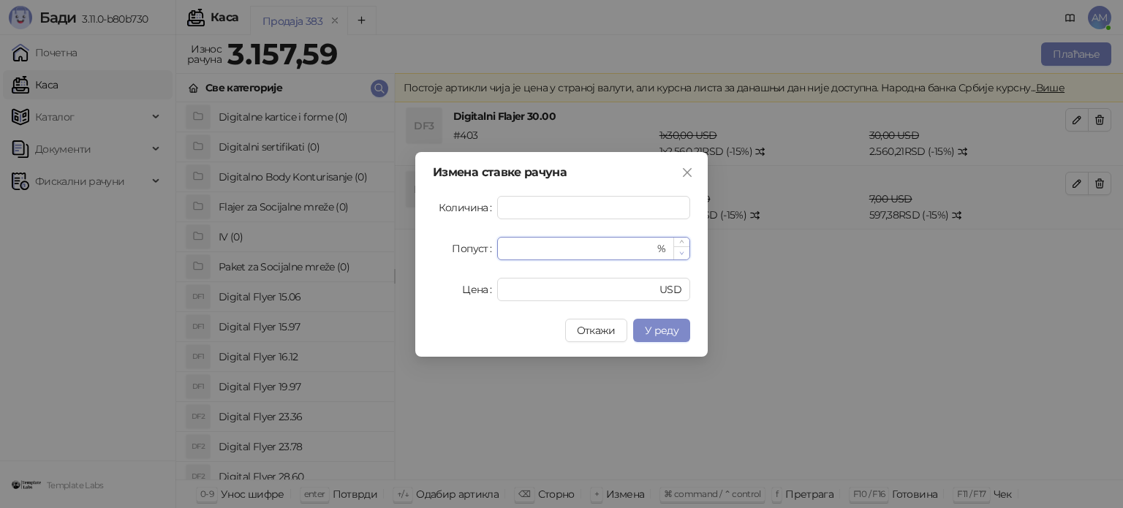
click at [684, 251] on span "Decrease Value" at bounding box center [681, 252] width 16 height 13
click at [670, 330] on span "У реду" at bounding box center [662, 330] width 34 height 13
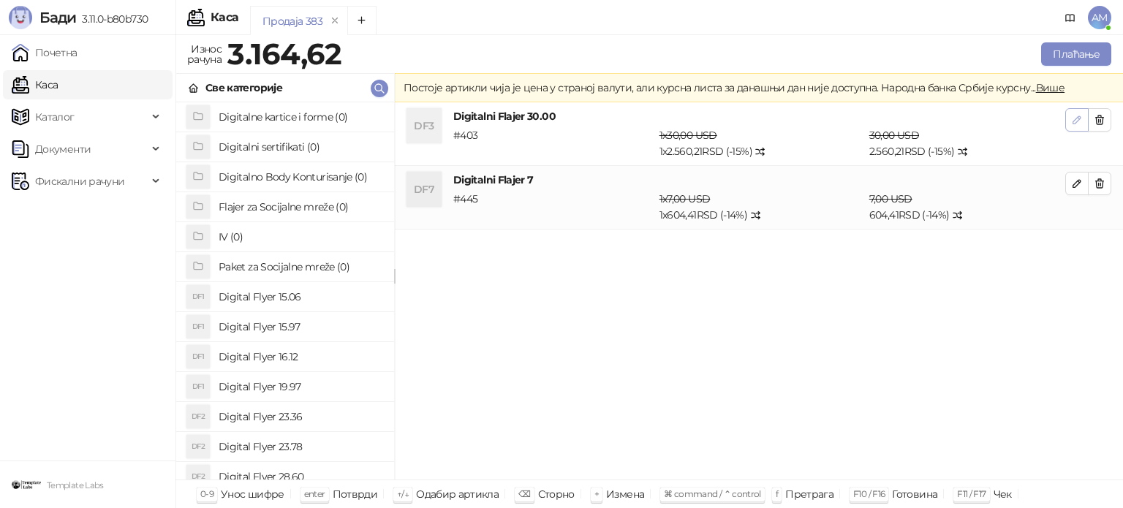
click at [1072, 119] on icon "button" at bounding box center [1077, 120] width 12 height 12
type input "**"
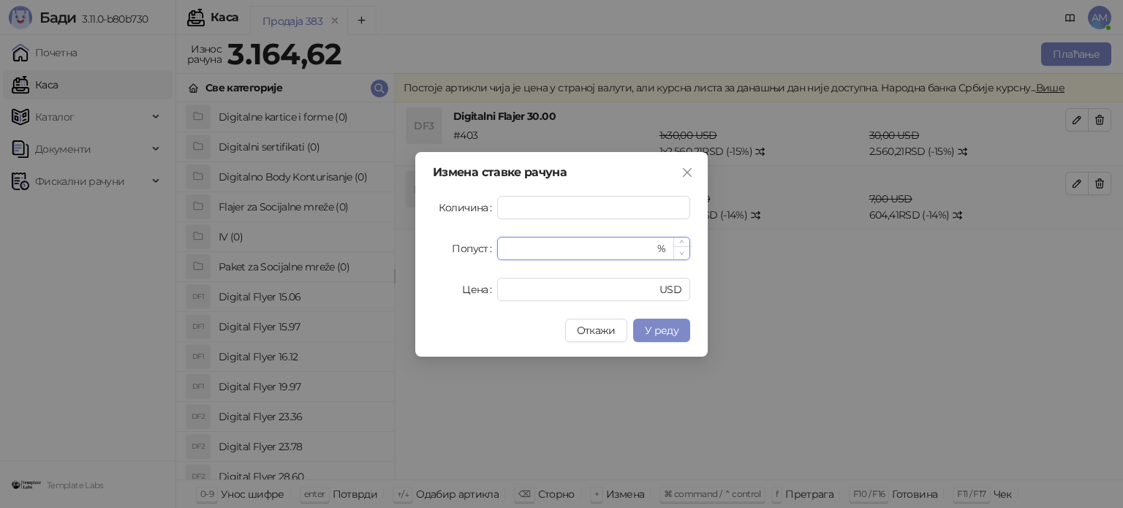
type input "**"
click at [684, 251] on span "Decrease Value" at bounding box center [681, 252] width 16 height 13
click at [664, 326] on span "У реду" at bounding box center [662, 330] width 34 height 13
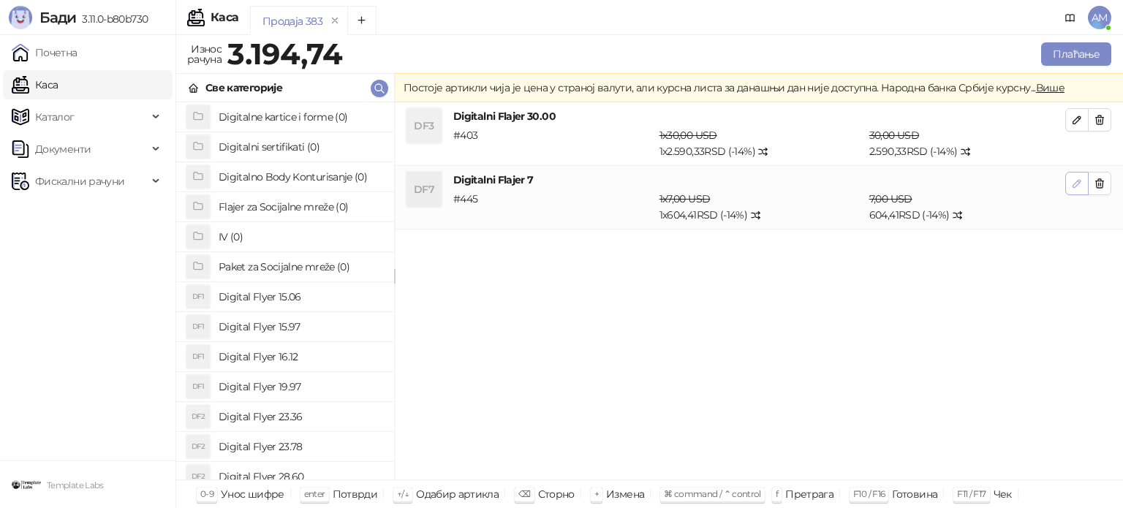
click at [1071, 185] on icon "button" at bounding box center [1077, 184] width 12 height 12
type input "*"
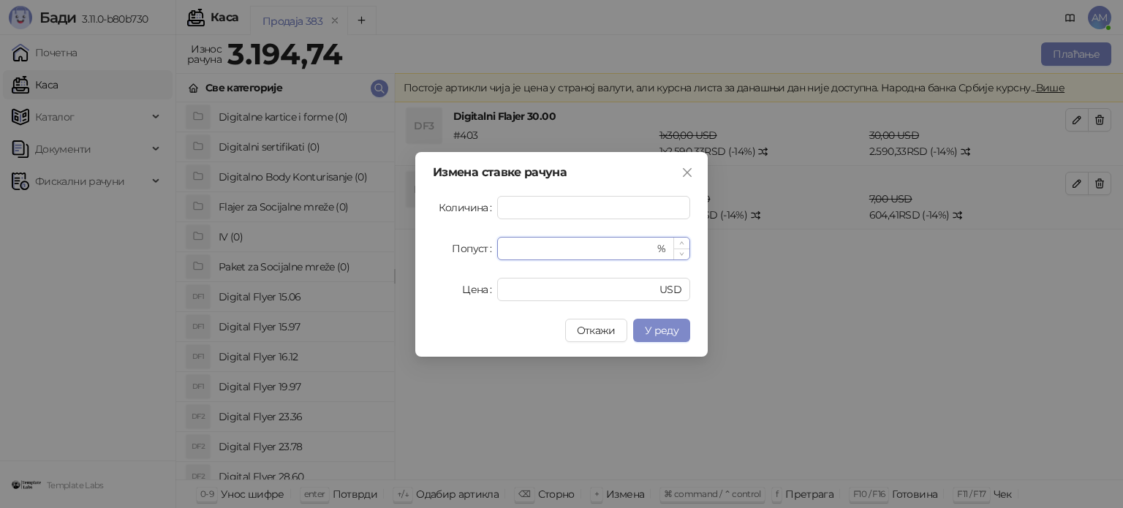
type input "**"
click at [689, 242] on span "Increase Value" at bounding box center [681, 243] width 16 height 11
click at [678, 333] on span "У реду" at bounding box center [662, 330] width 34 height 13
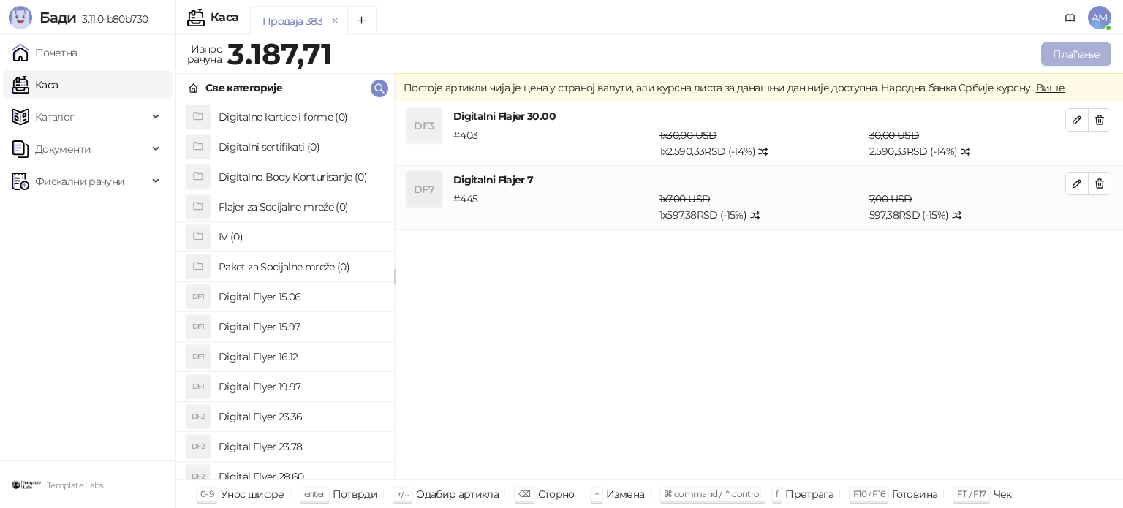
click at [1076, 54] on button "Плаћање" at bounding box center [1076, 53] width 70 height 23
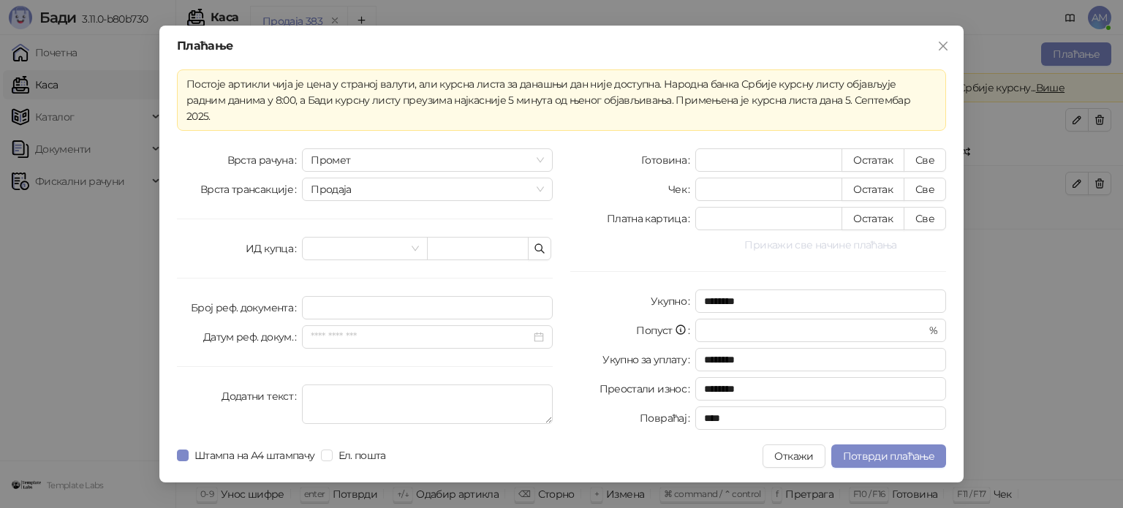
click at [817, 241] on button "Прикажи све начине плаћања" at bounding box center [820, 245] width 251 height 18
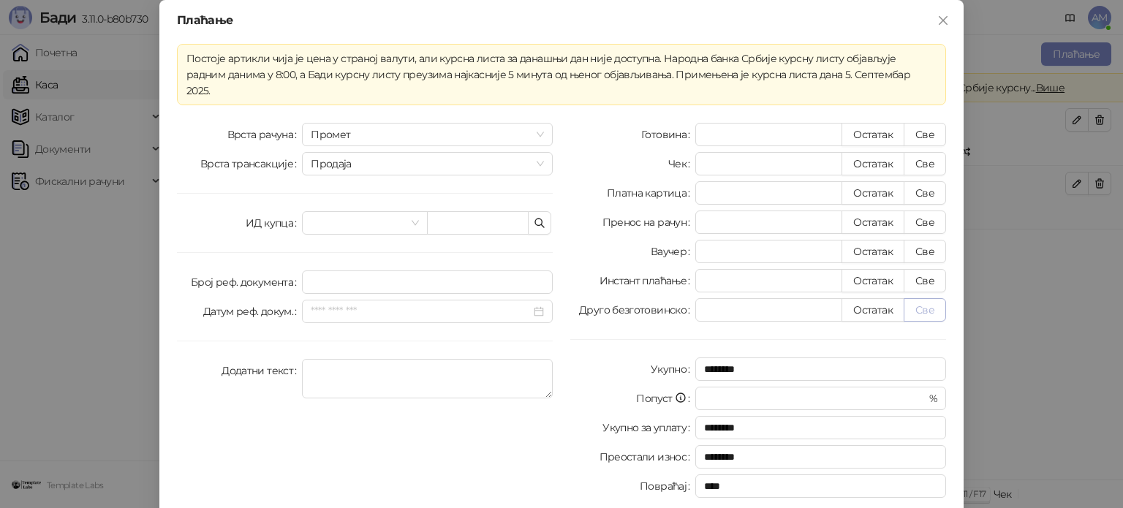
click at [912, 298] on button "Све" at bounding box center [924, 309] width 42 height 23
type input "*******"
type input "****"
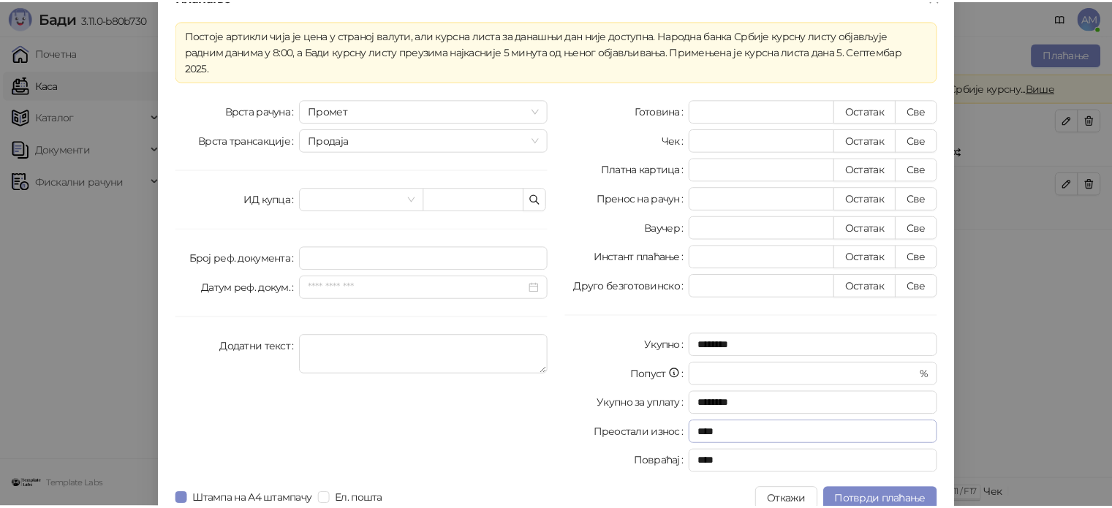
scroll to position [26, 0]
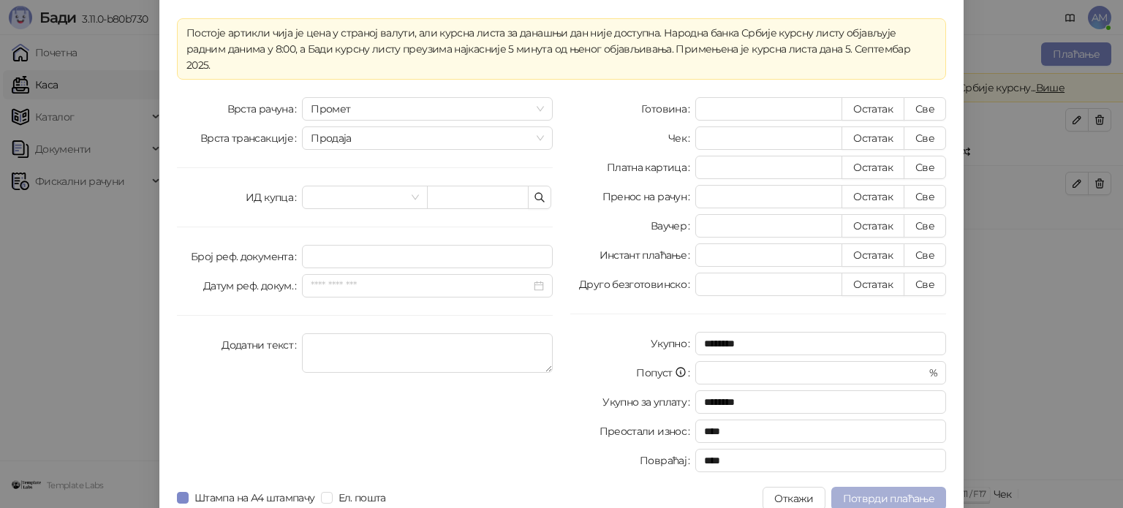
click at [892, 487] on button "Потврди плаћање" at bounding box center [888, 498] width 115 height 23
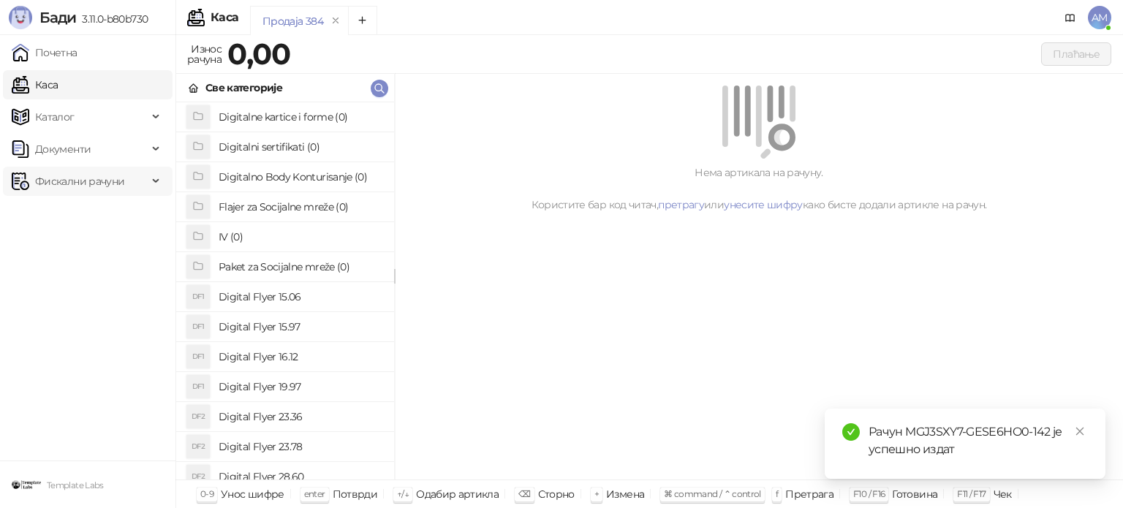
click at [62, 186] on span "Фискални рачуни" at bounding box center [79, 181] width 89 height 29
click at [93, 245] on link "По данима" at bounding box center [56, 245] width 77 height 29
